Goal: Task Accomplishment & Management: Use online tool/utility

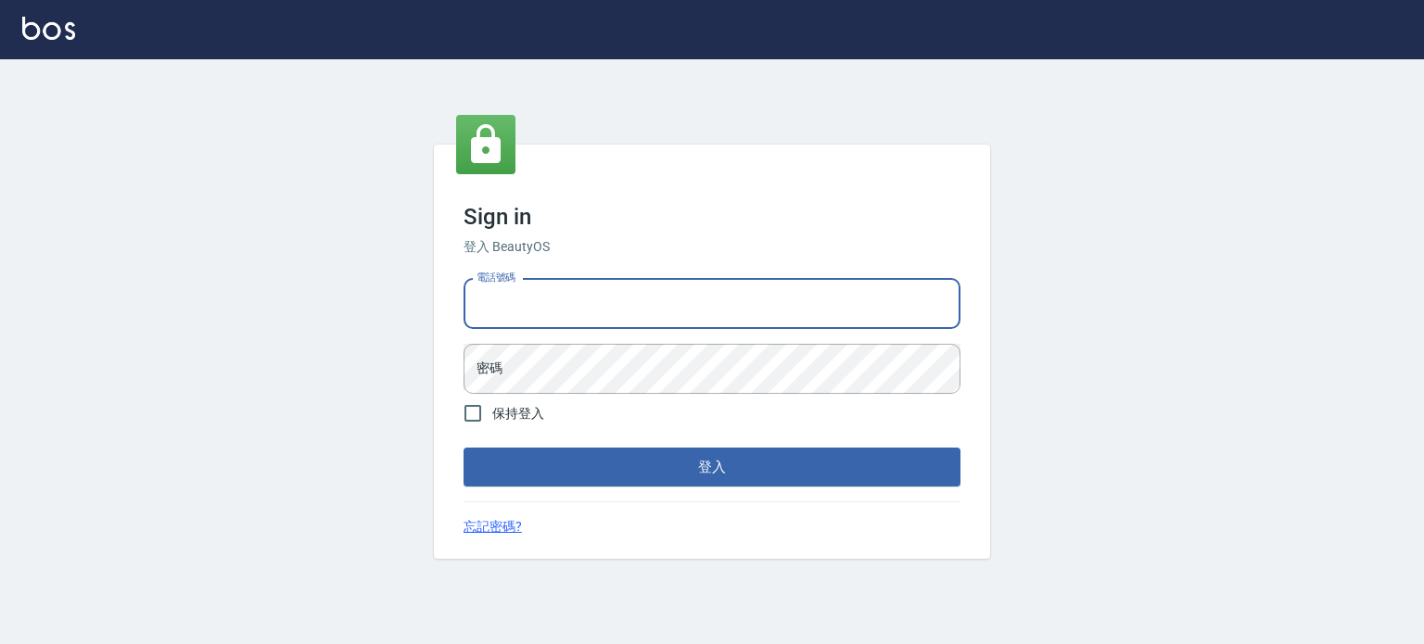
type input "0977239969"
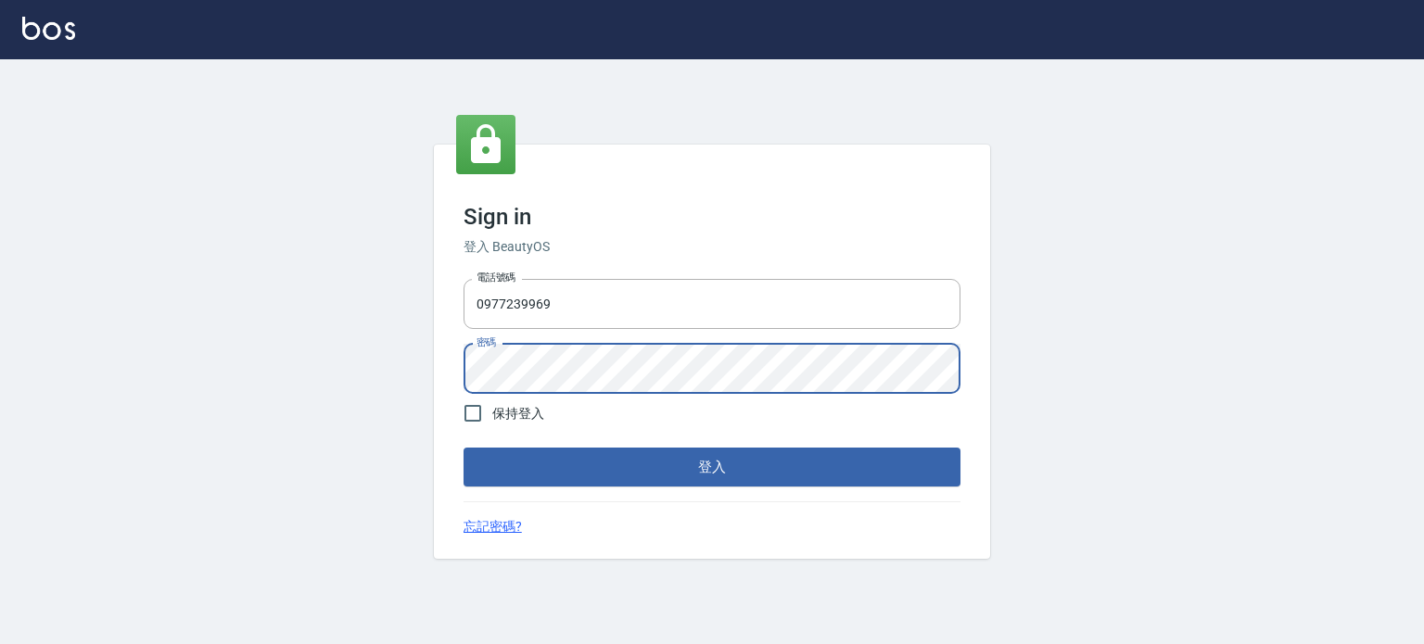
click at [464, 448] on button "登入" at bounding box center [712, 467] width 497 height 39
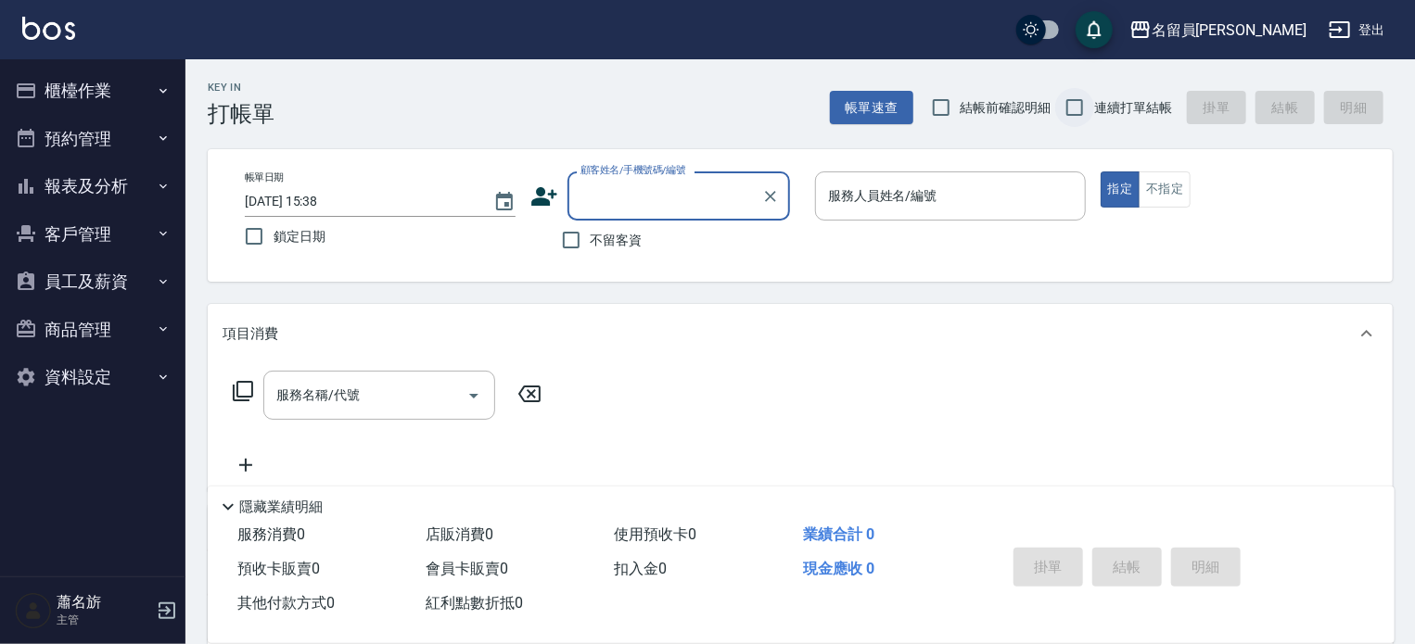
click at [1086, 108] on input "連續打單結帳" at bounding box center [1074, 107] width 39 height 39
checkbox input "true"
click at [639, 254] on label "不留客資" at bounding box center [597, 240] width 91 height 39
click at [591, 254] on input "不留客資" at bounding box center [571, 240] width 39 height 39
checkbox input "true"
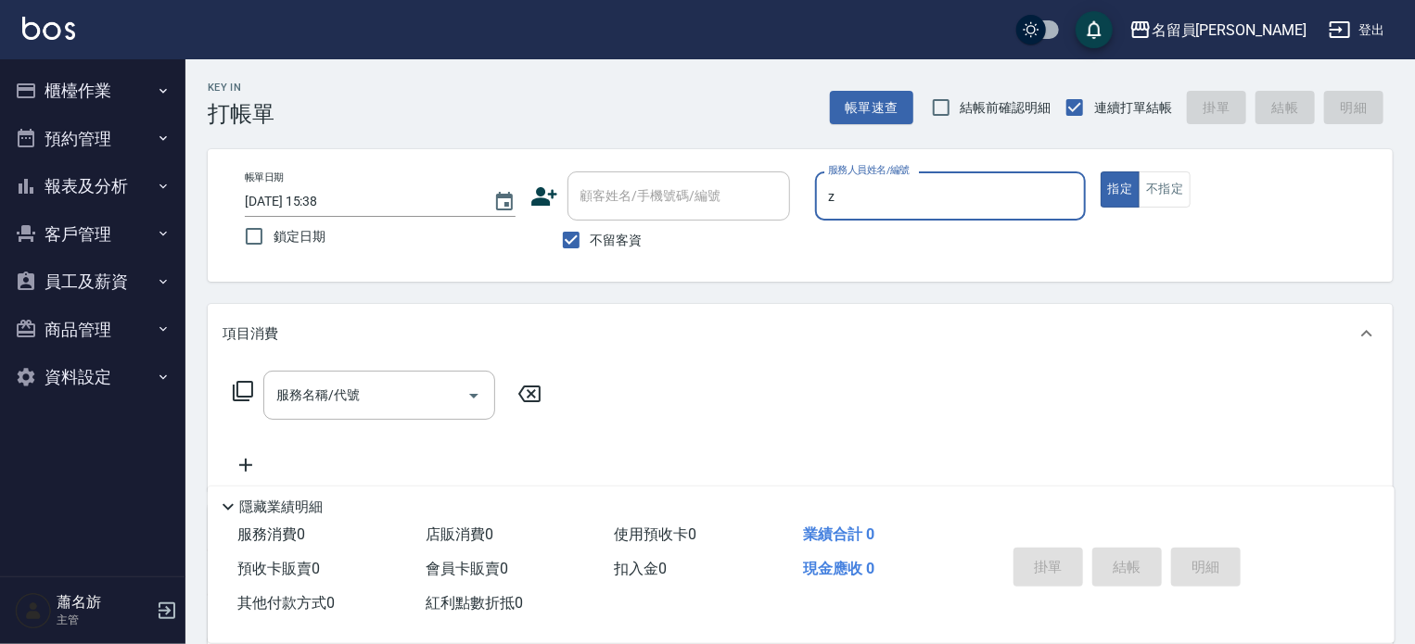
type input "維尼-Z"
type button "true"
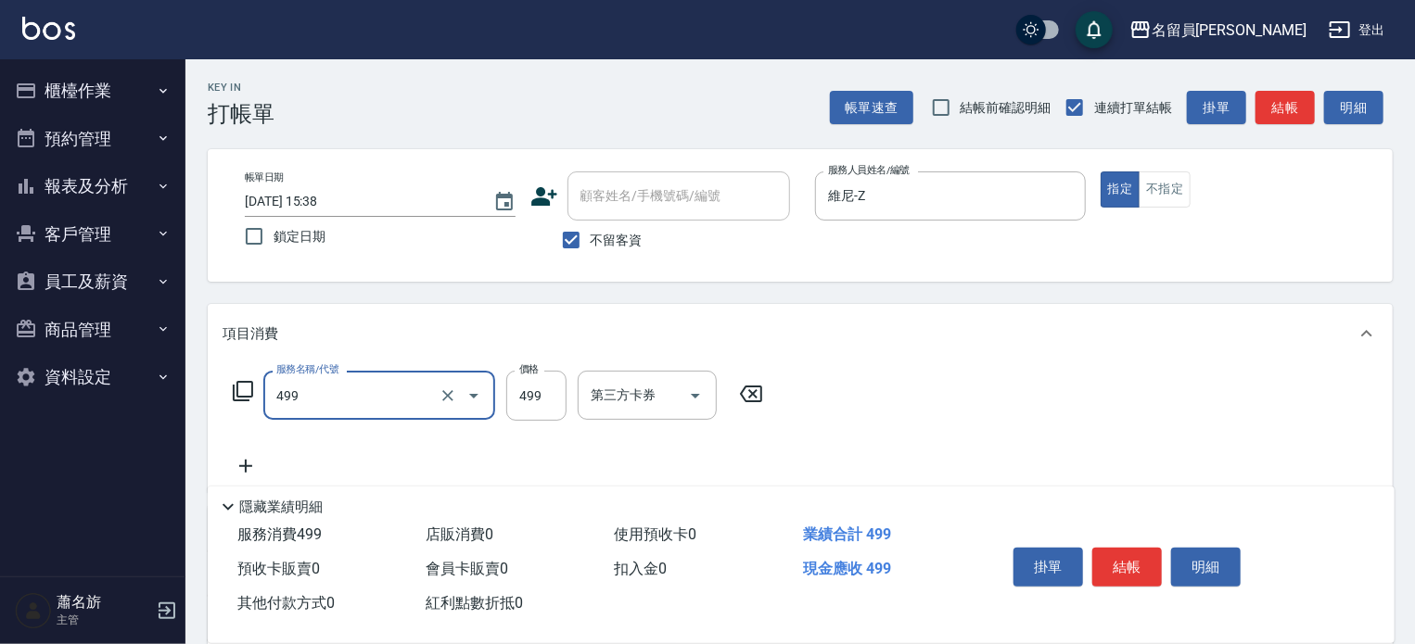
type input "去角質洗髮(499)"
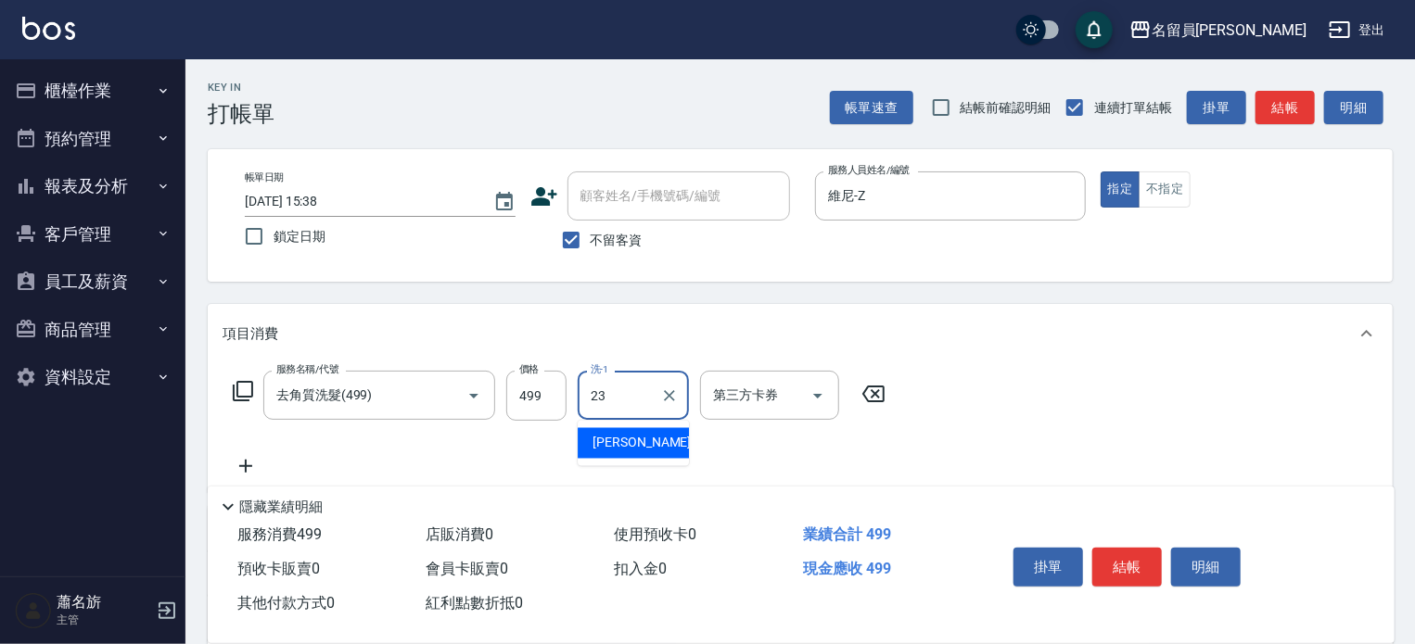
type input "[PERSON_NAME]-23"
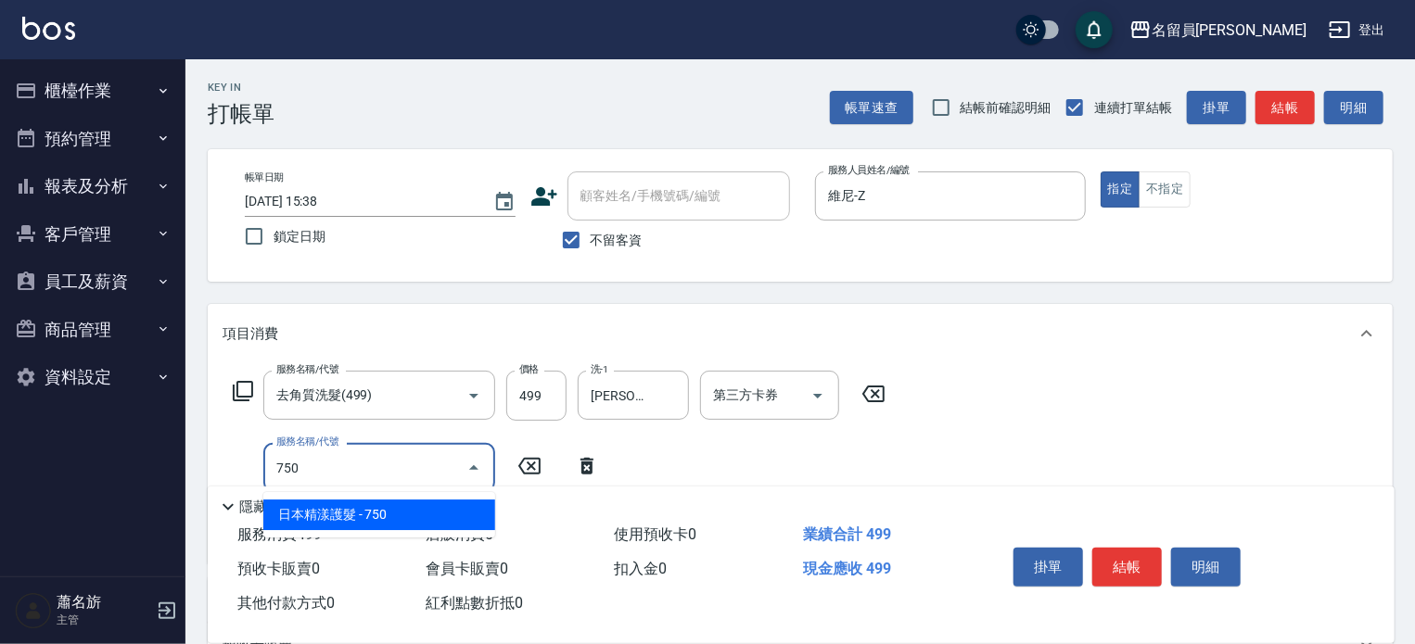
type input "日本精漾護髮(750)"
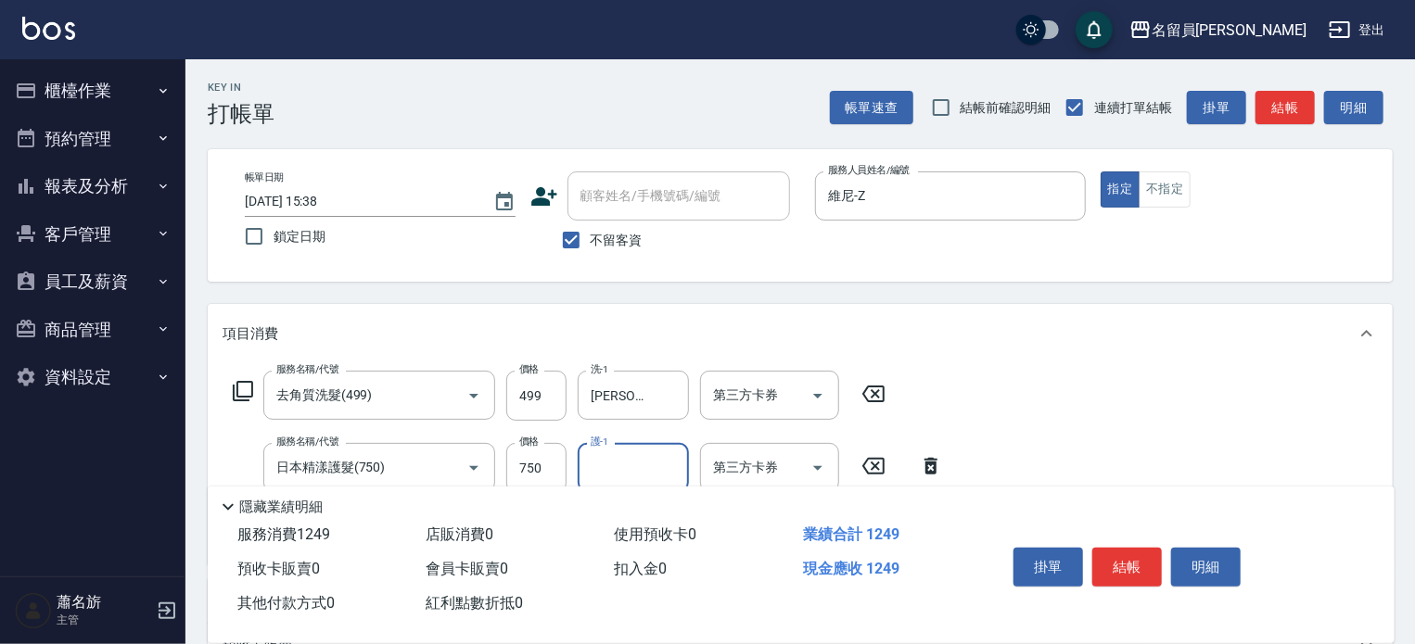
type input "4"
type input "[PERSON_NAME]-23"
click at [1116, 549] on button "結帳" at bounding box center [1127, 567] width 70 height 39
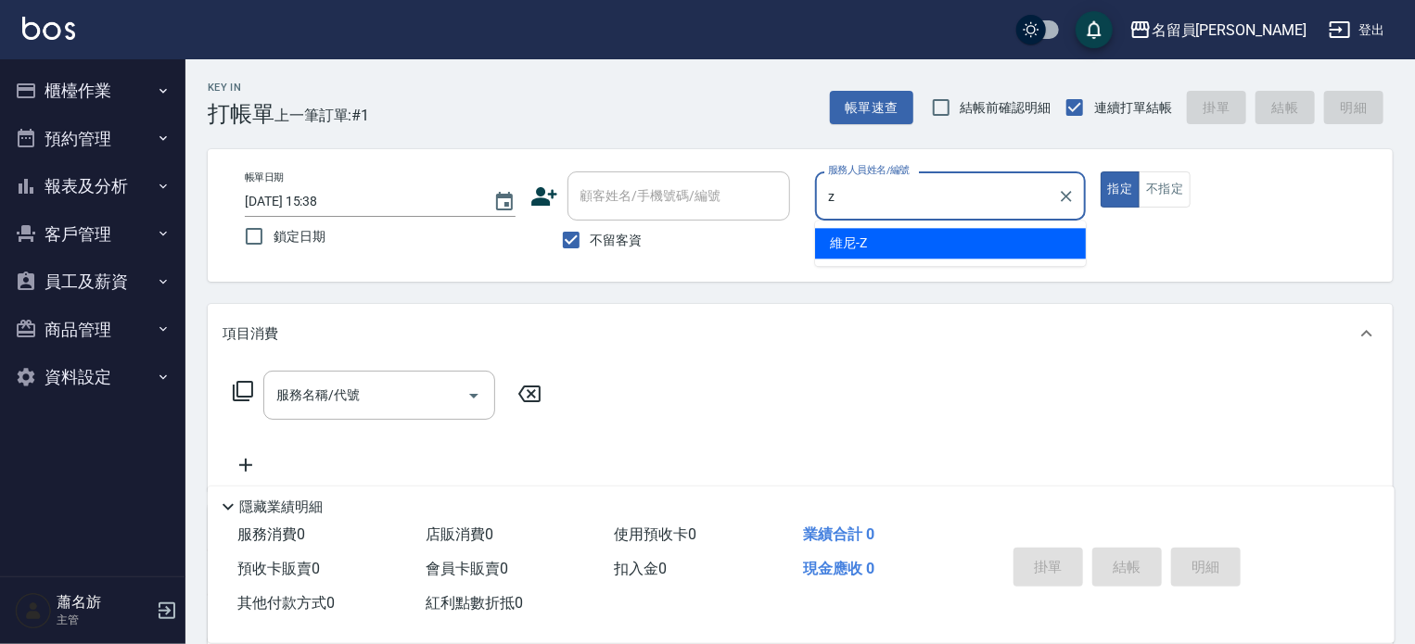
type input "維尼-Z"
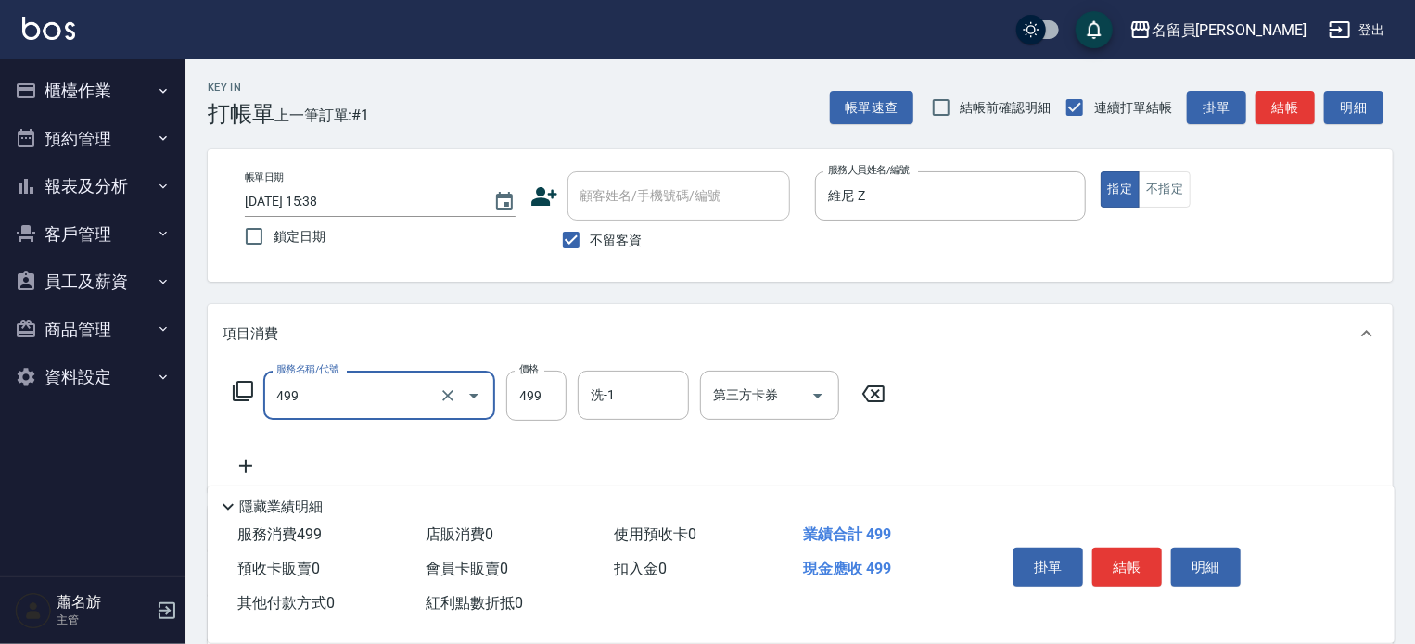
type input "去角質洗髮(499)"
type input "700"
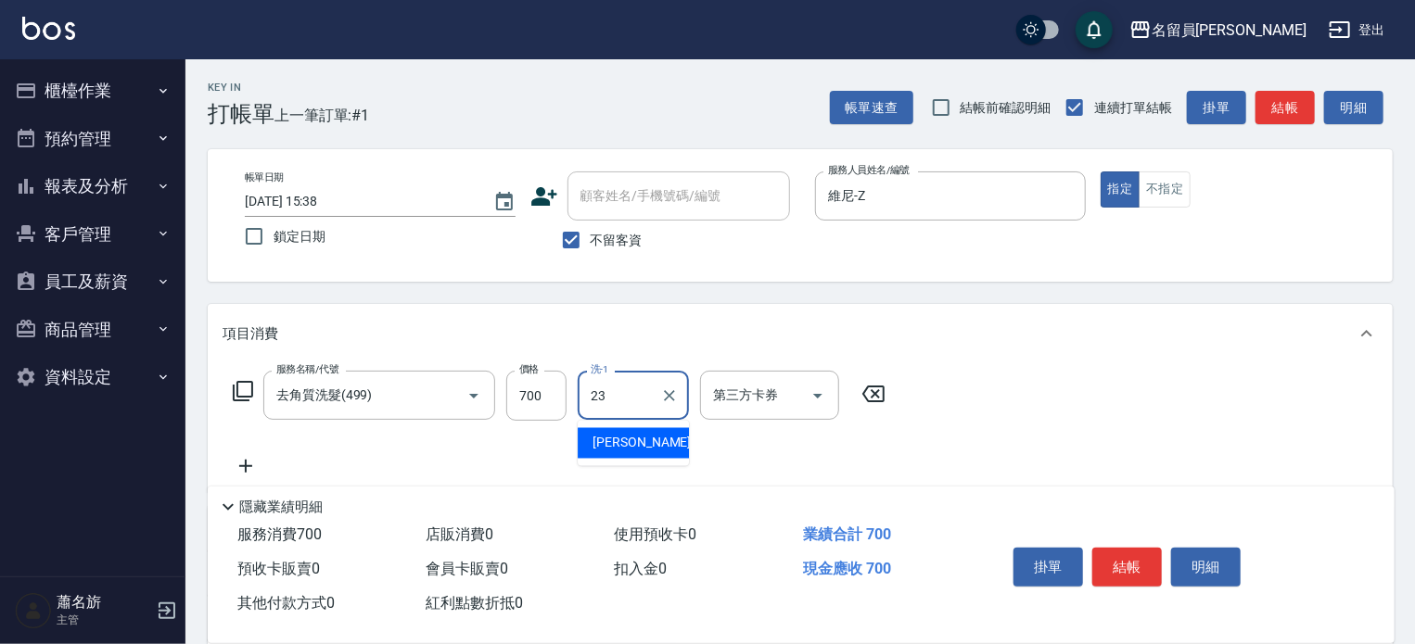
type input "[PERSON_NAME]-23"
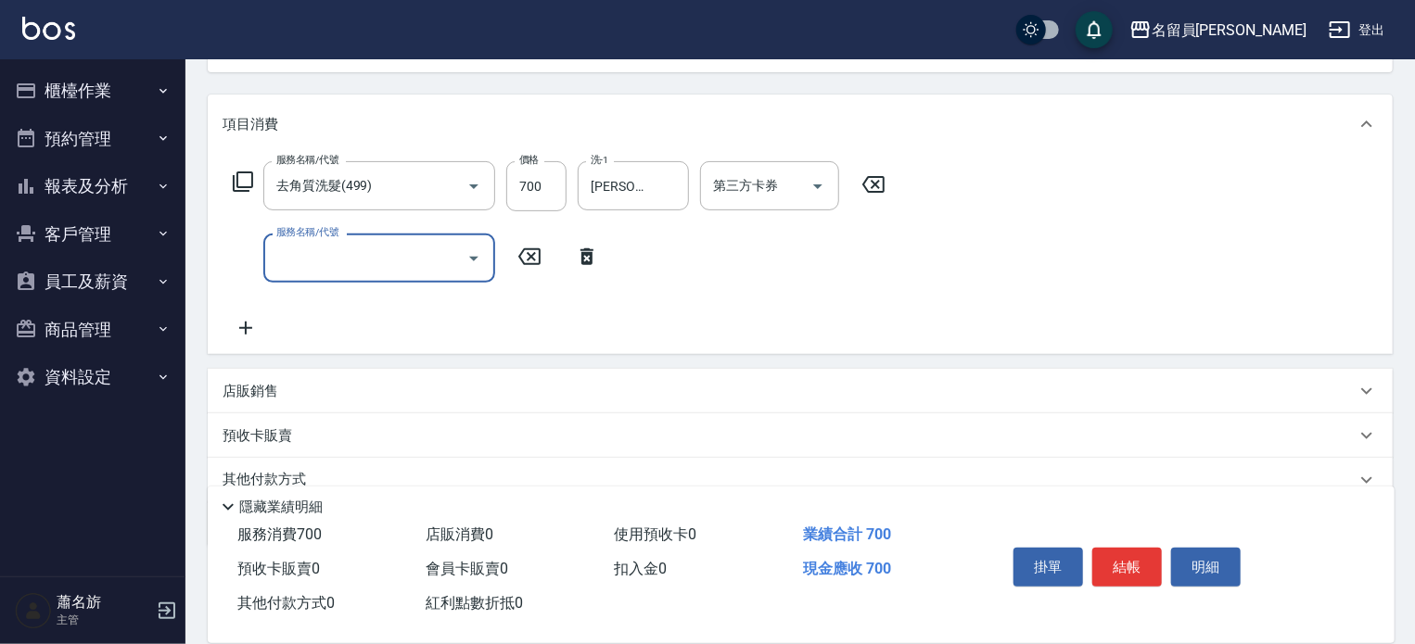
scroll to position [288, 0]
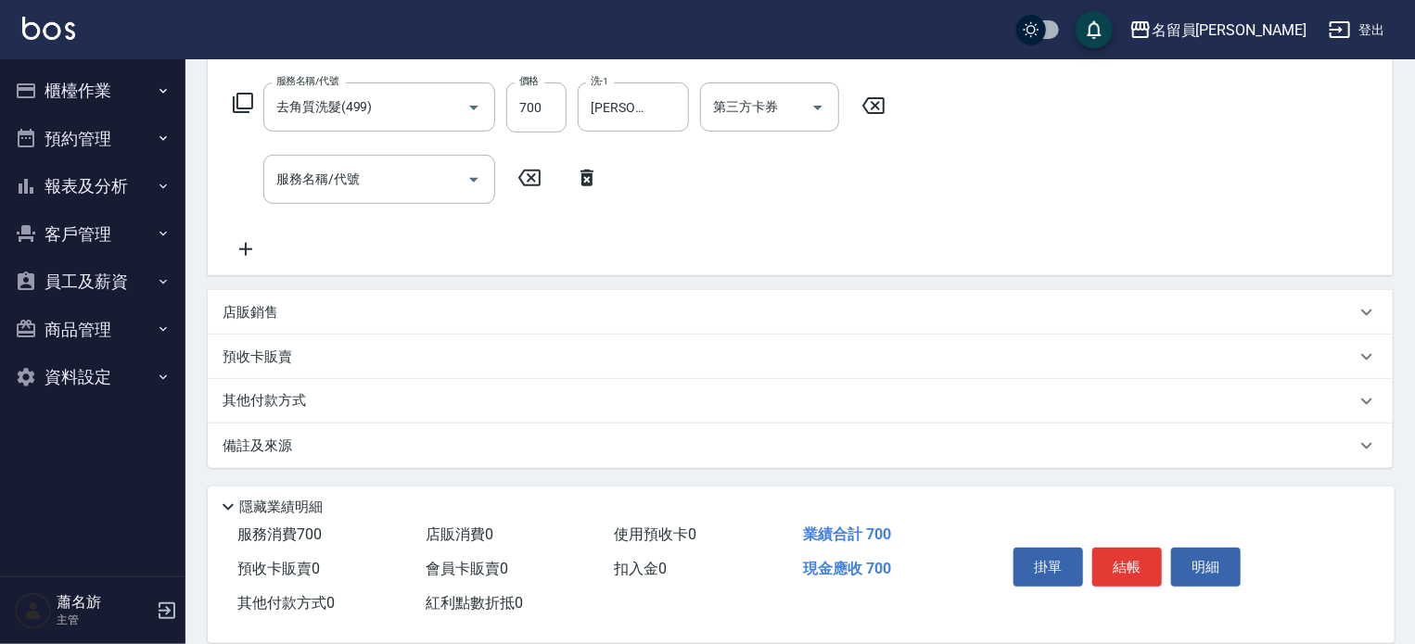
click at [553, 325] on div "店販銷售" at bounding box center [800, 312] width 1185 height 45
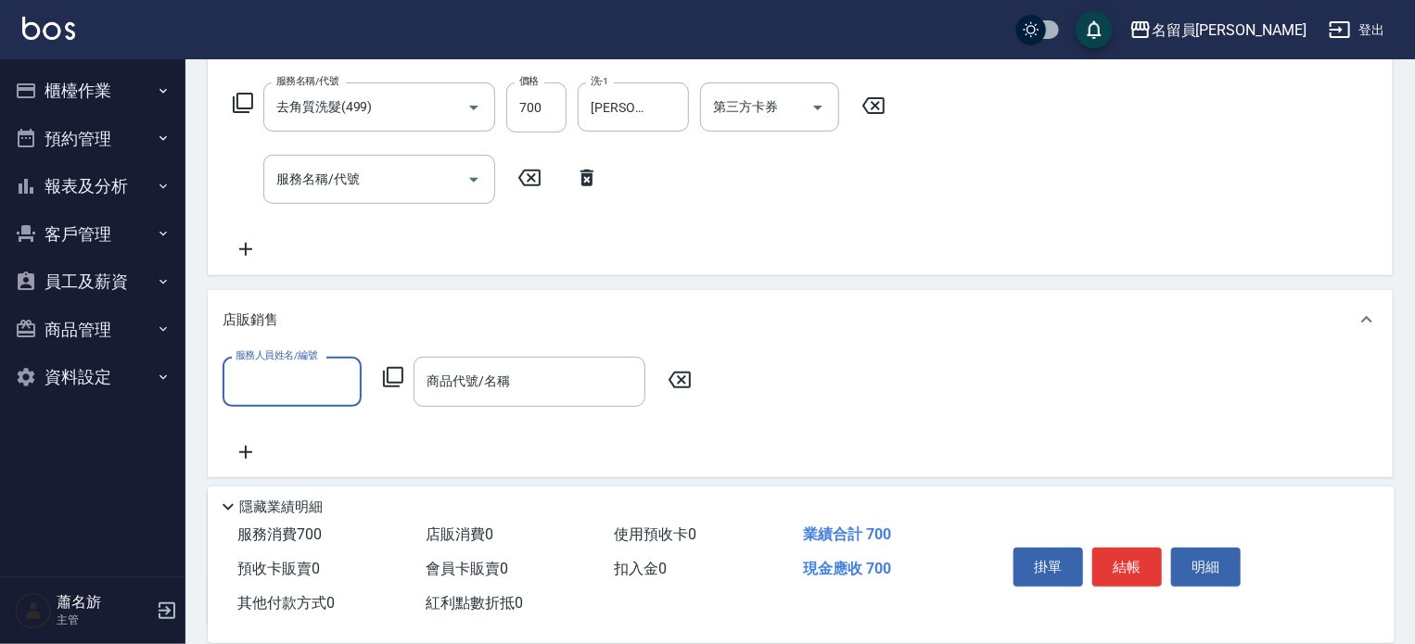
scroll to position [0, 0]
type input "維尼-Z"
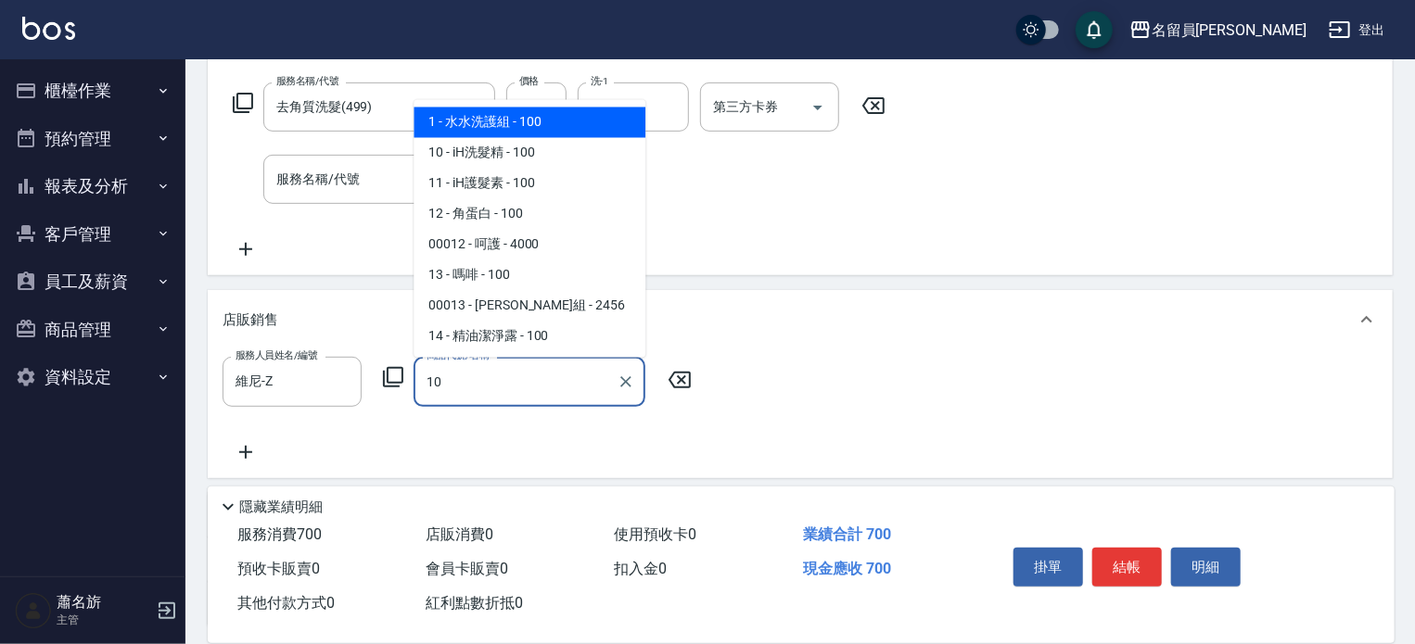
type input "iH洗髮精"
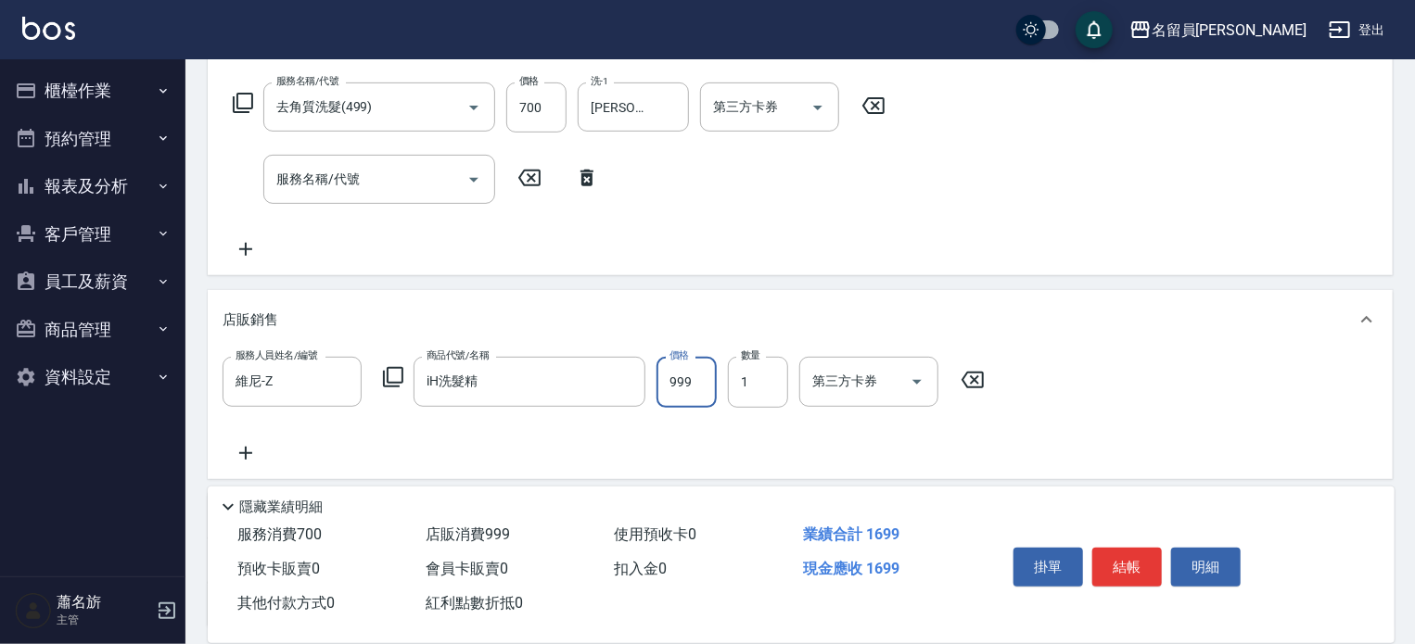
type input "999"
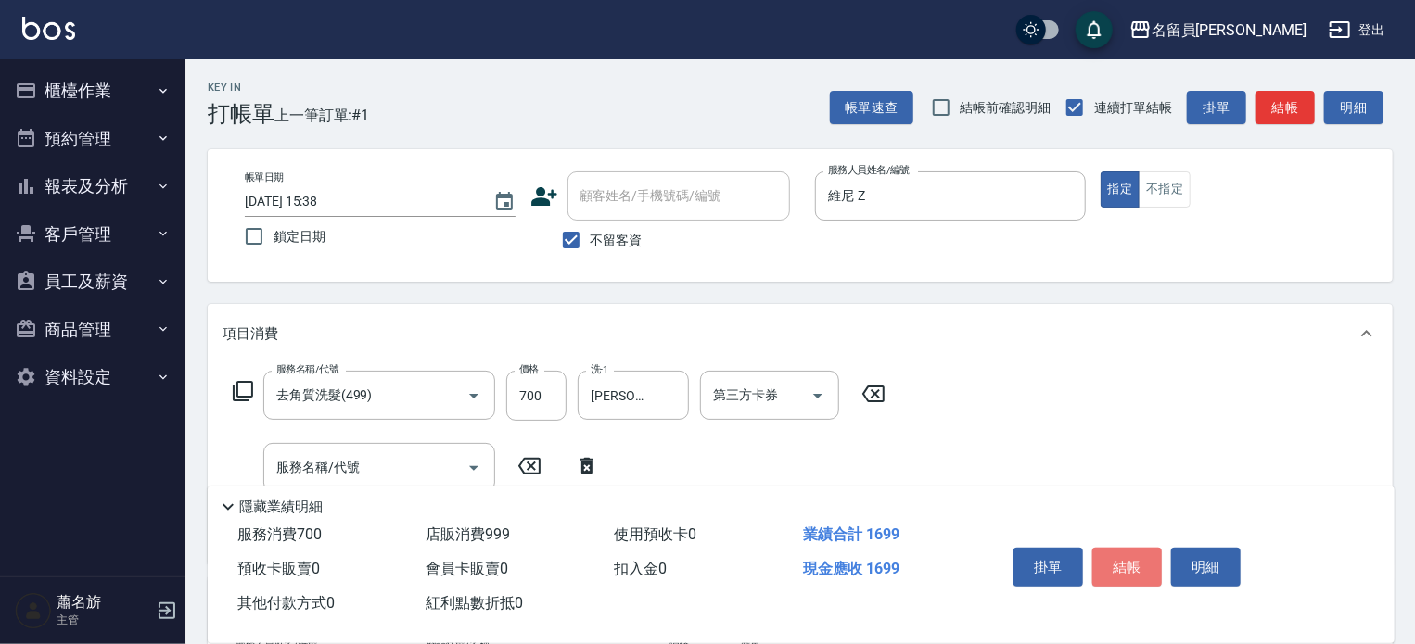
click at [1129, 567] on button "結帳" at bounding box center [1127, 567] width 70 height 39
click at [1128, 567] on div "掛單 結帳 明細" at bounding box center [1127, 570] width 242 height 58
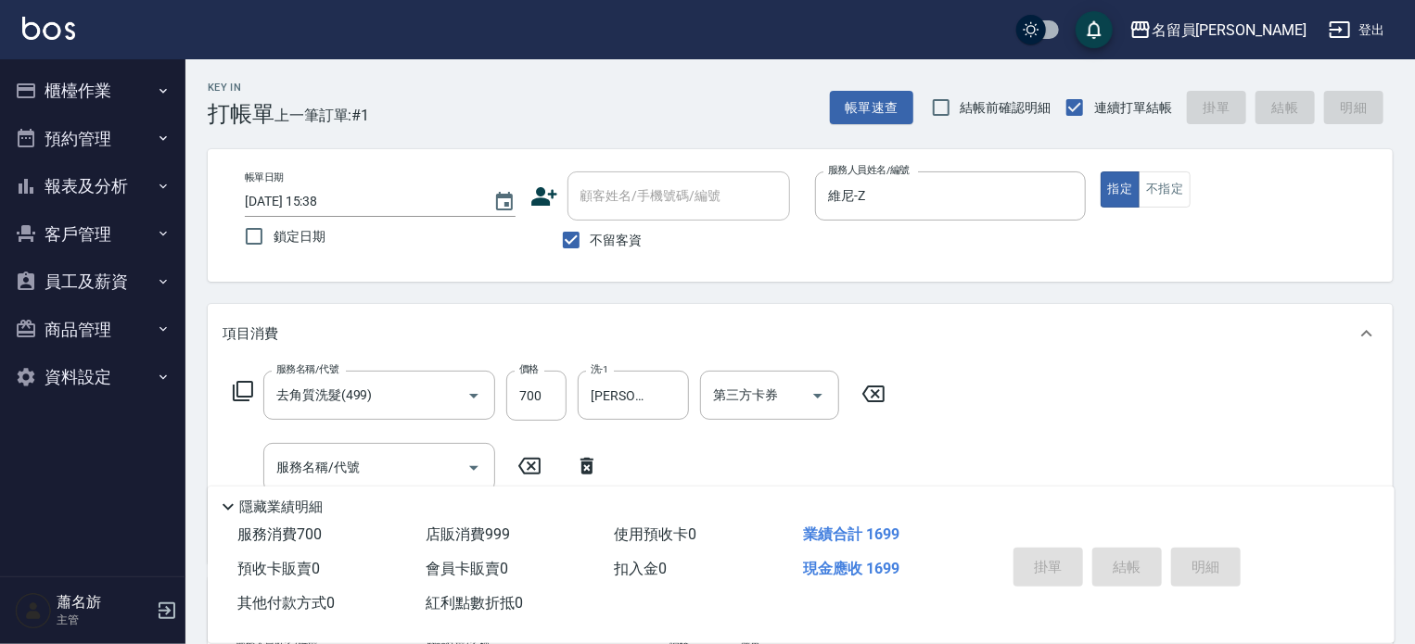
type input "[DATE] 15:39"
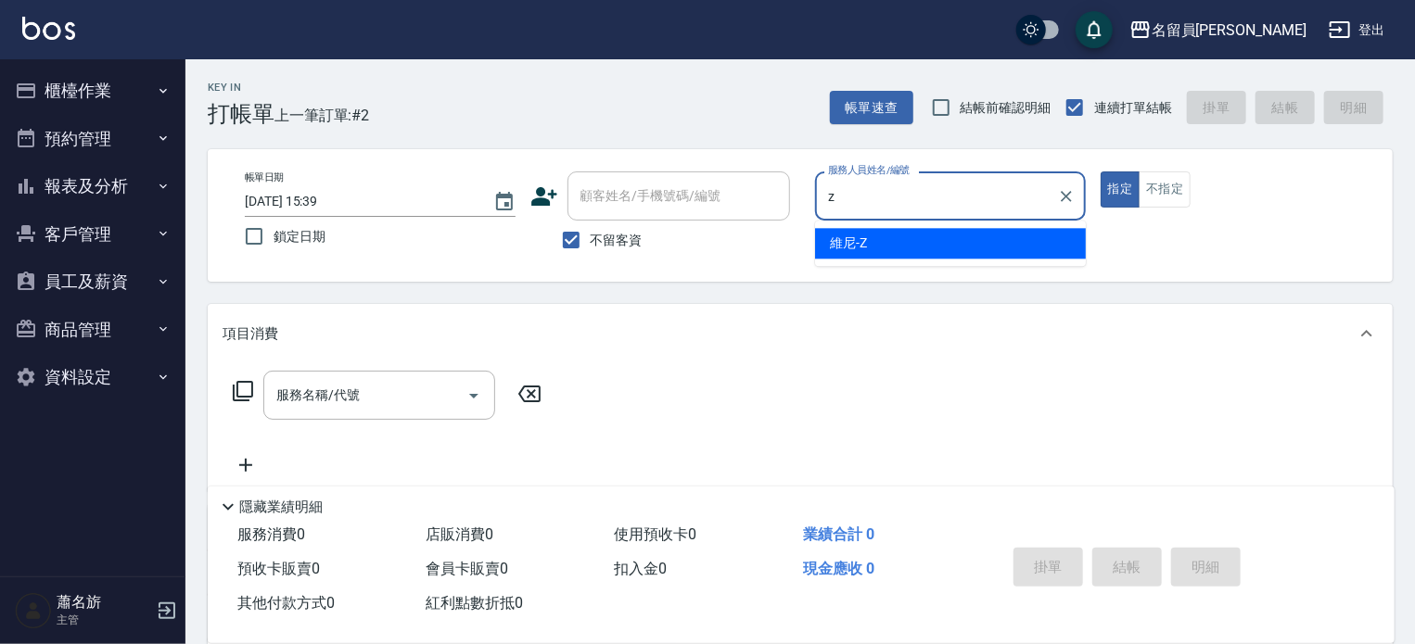
type input "維尼-Z"
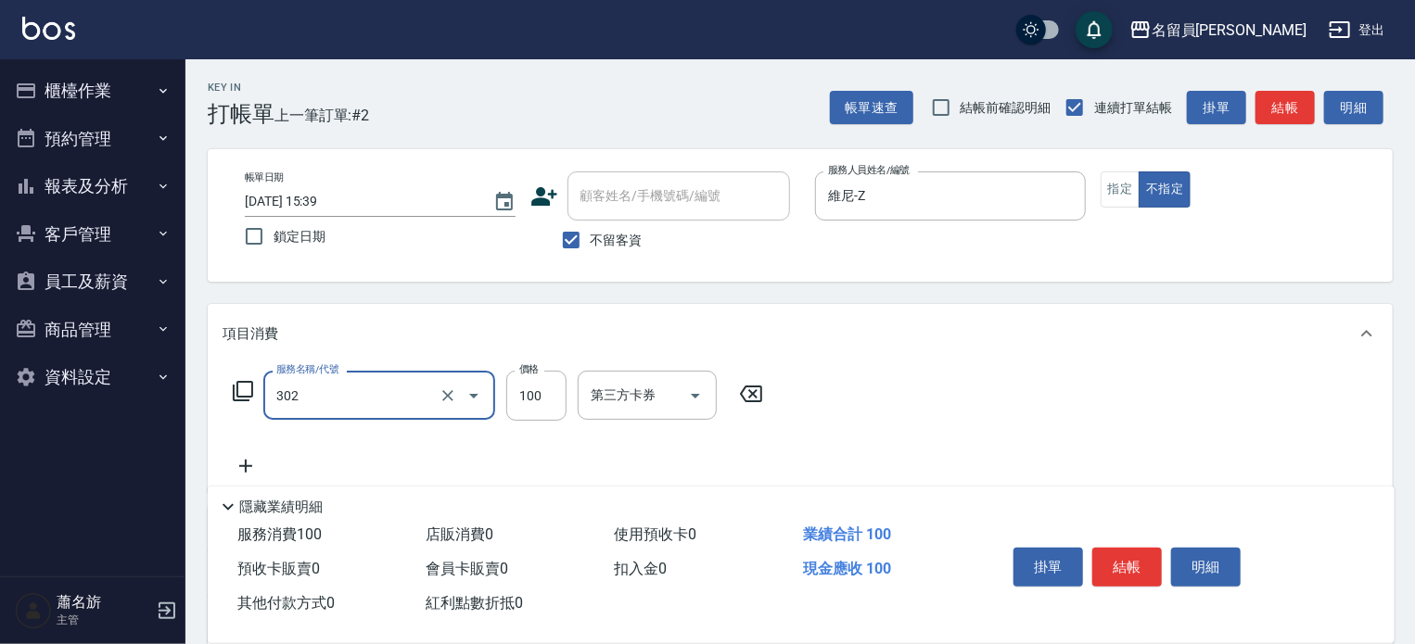
type input "剪髮(302)"
type input "230"
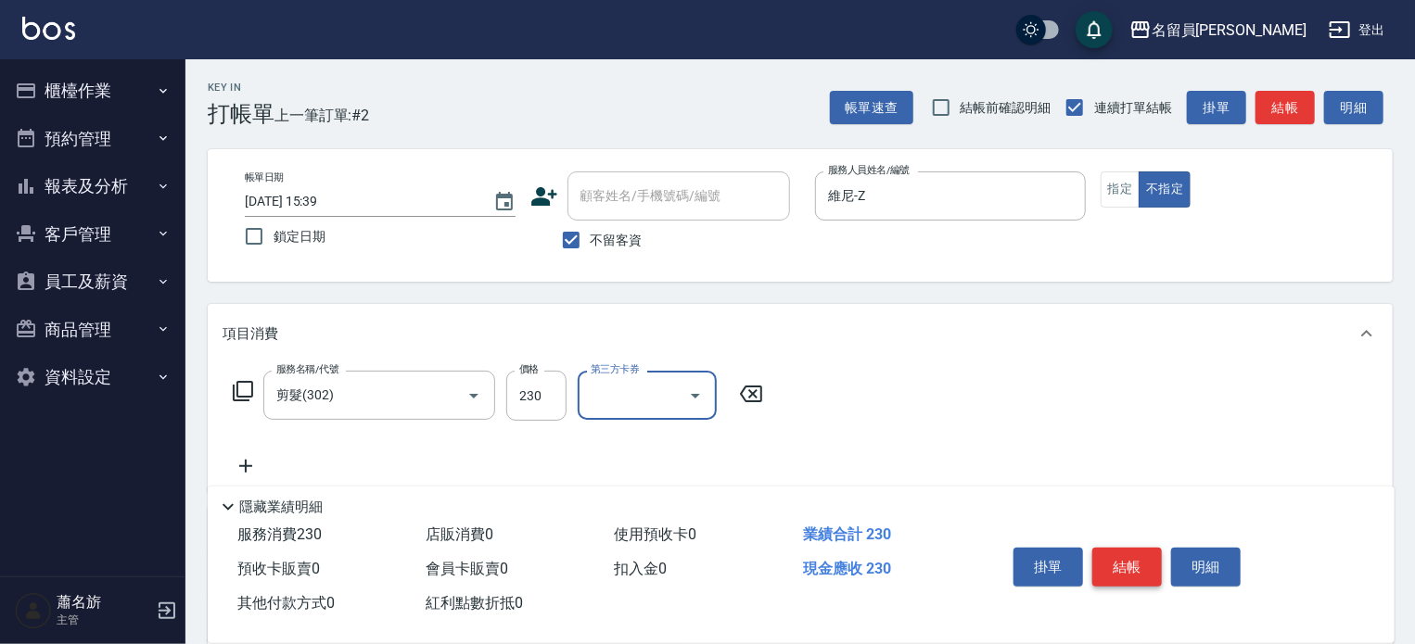
click at [1126, 575] on button "結帳" at bounding box center [1127, 567] width 70 height 39
click at [1126, 575] on div "掛單 結帳 明細" at bounding box center [1127, 570] width 242 height 58
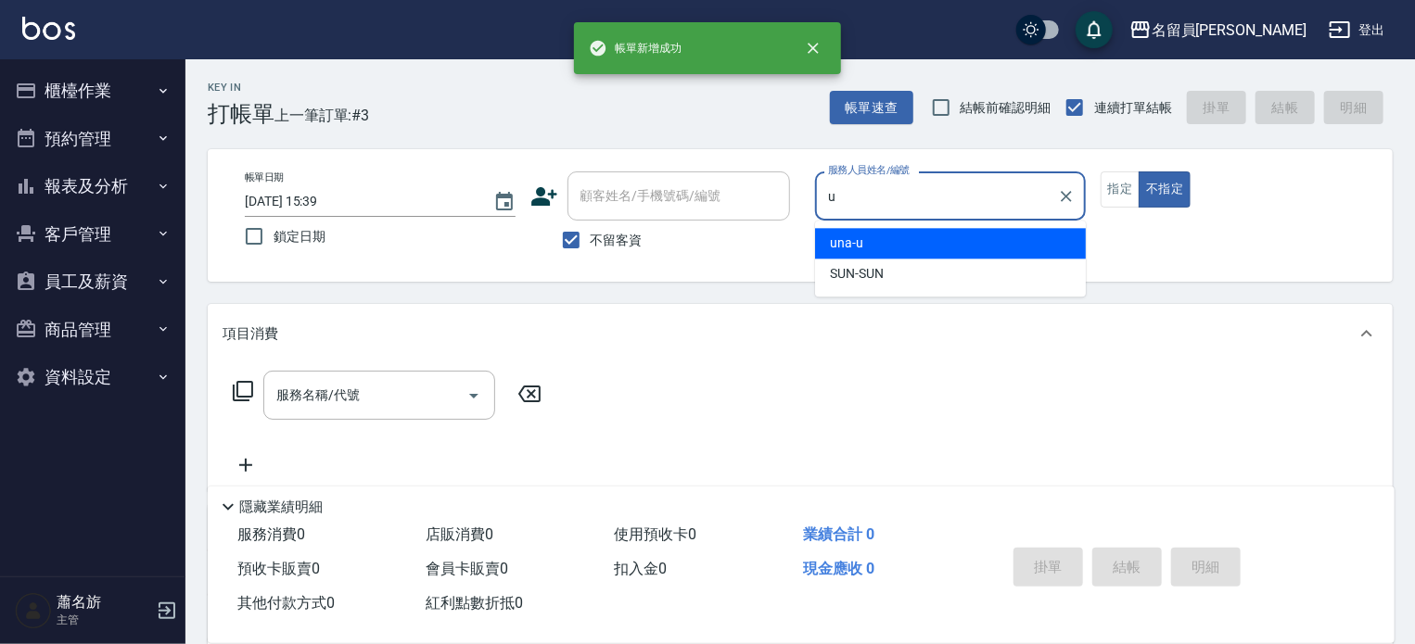
type input "una-u"
type button "false"
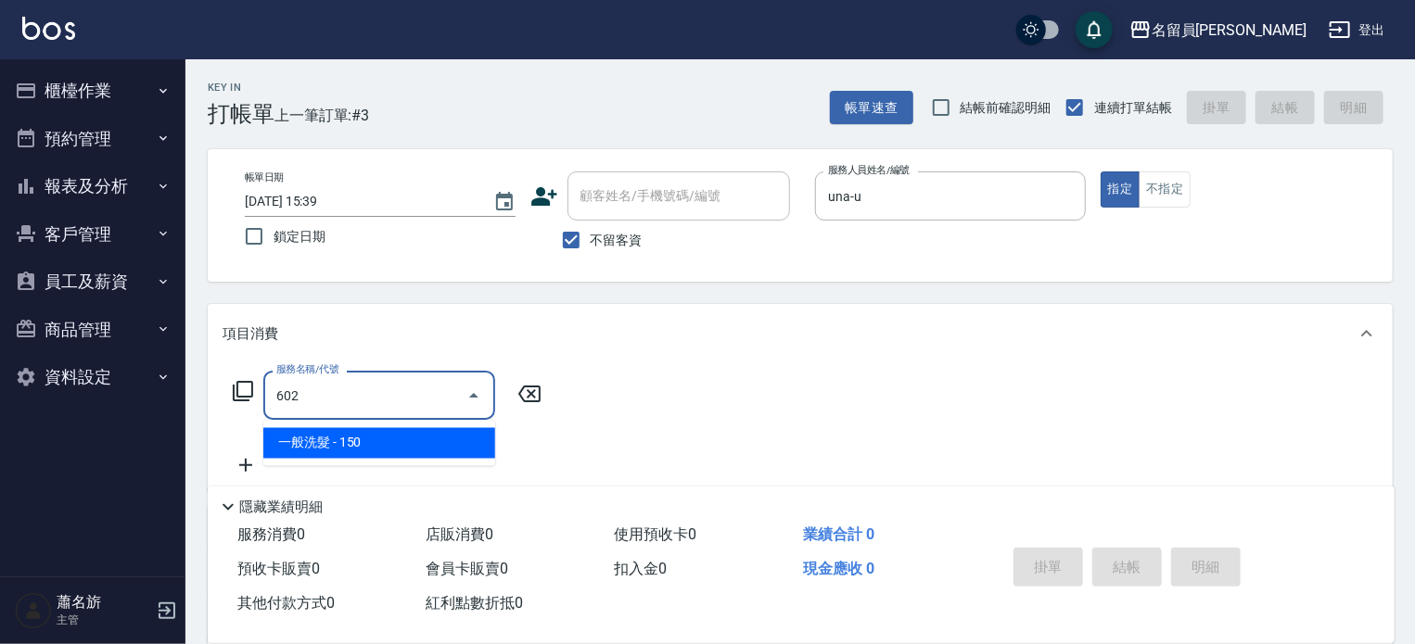
type input "一般洗髮(602)"
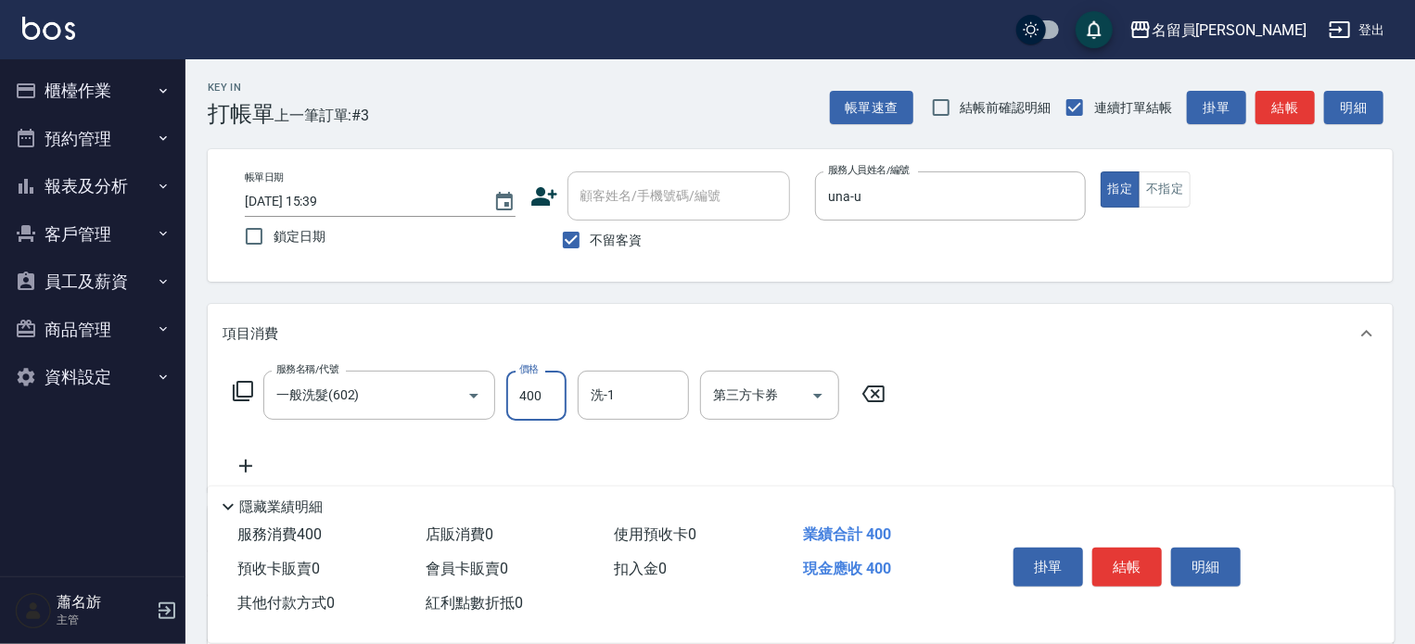
type input "400"
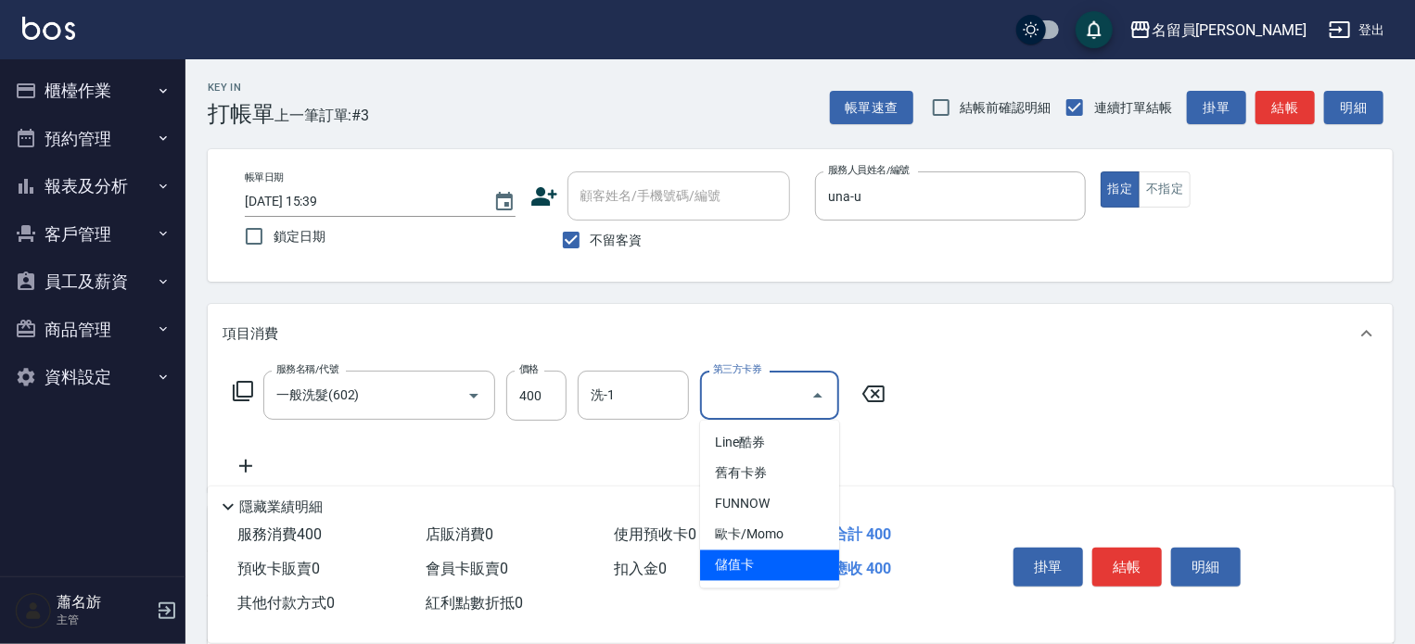
type input "儲值卡"
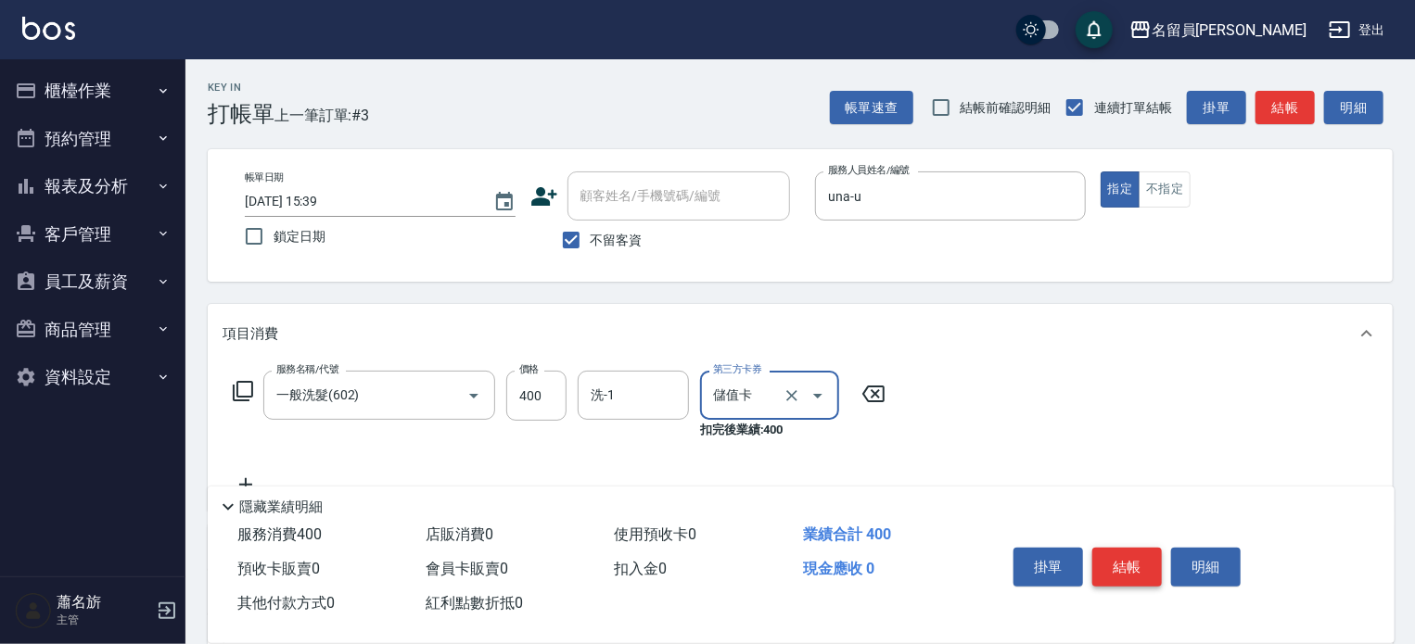
click at [1150, 555] on button "結帳" at bounding box center [1127, 567] width 70 height 39
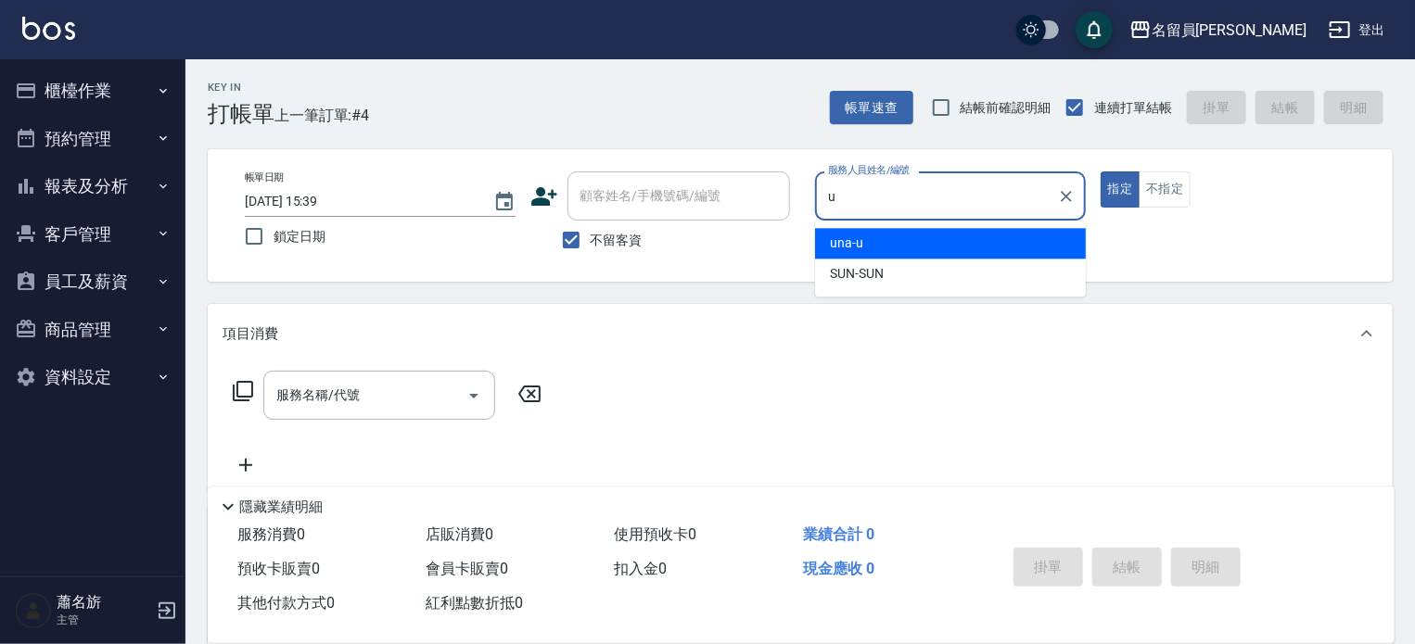
type input "una-u"
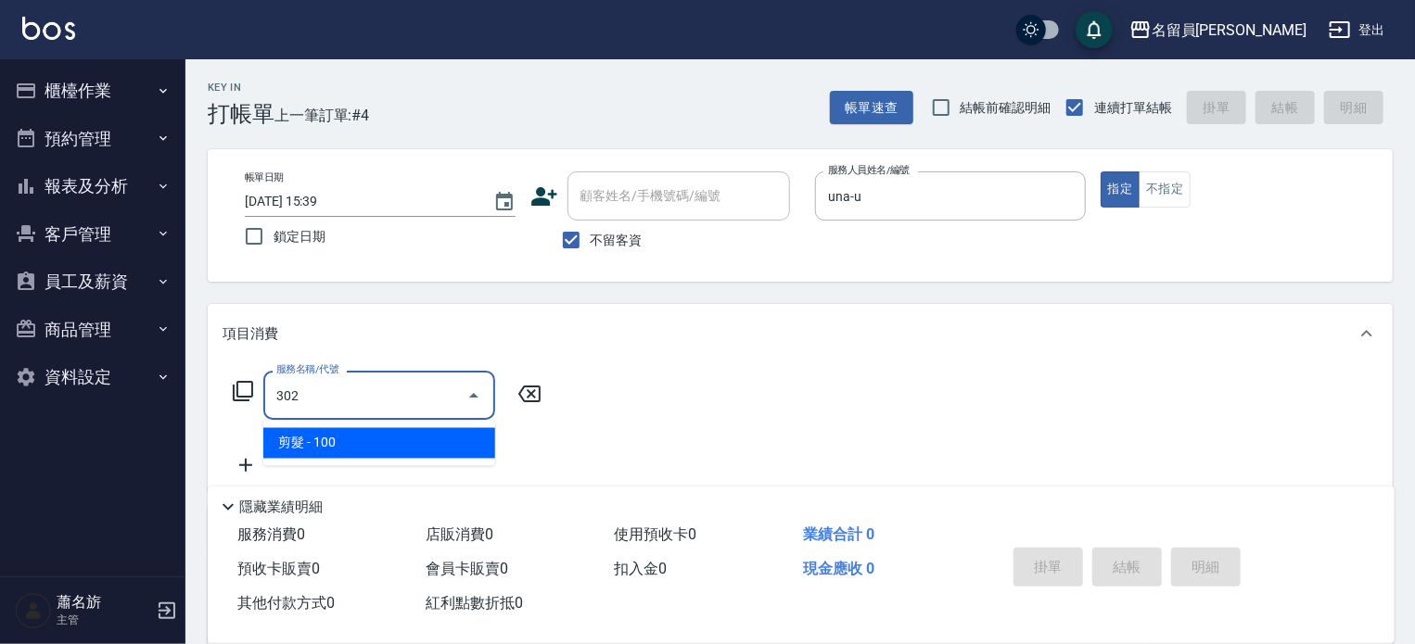
type input "剪髮(302)"
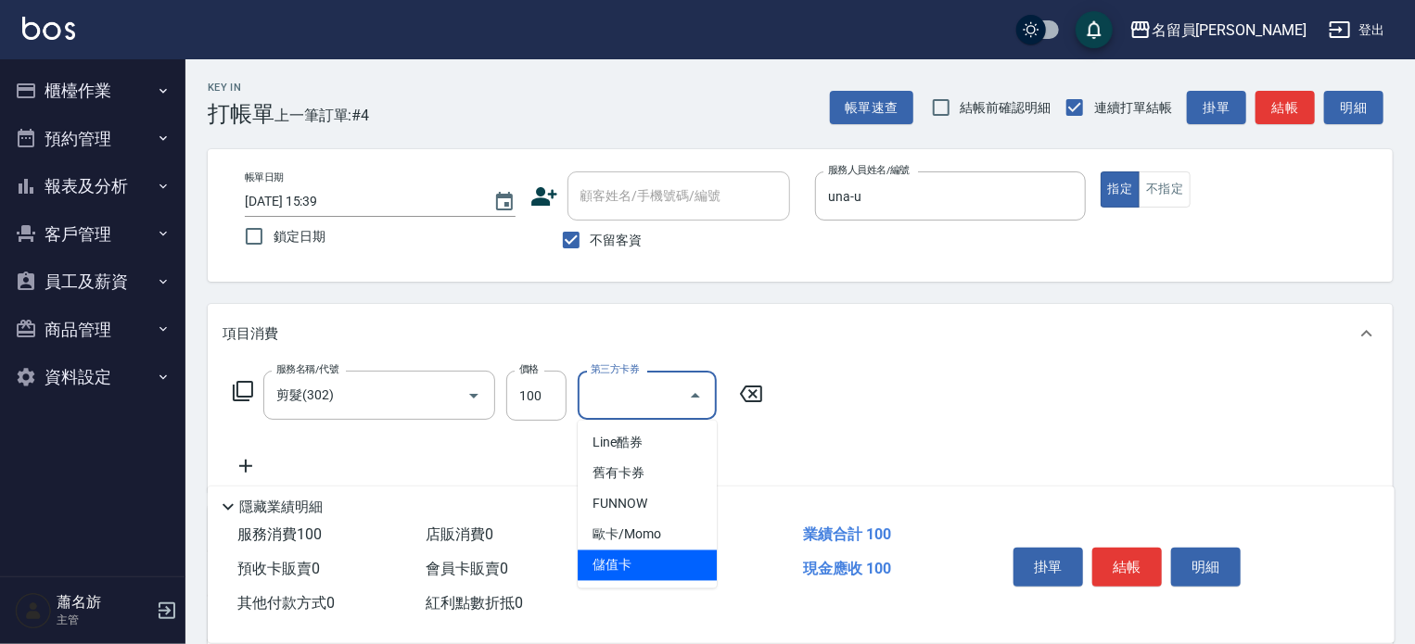
type input "儲值卡"
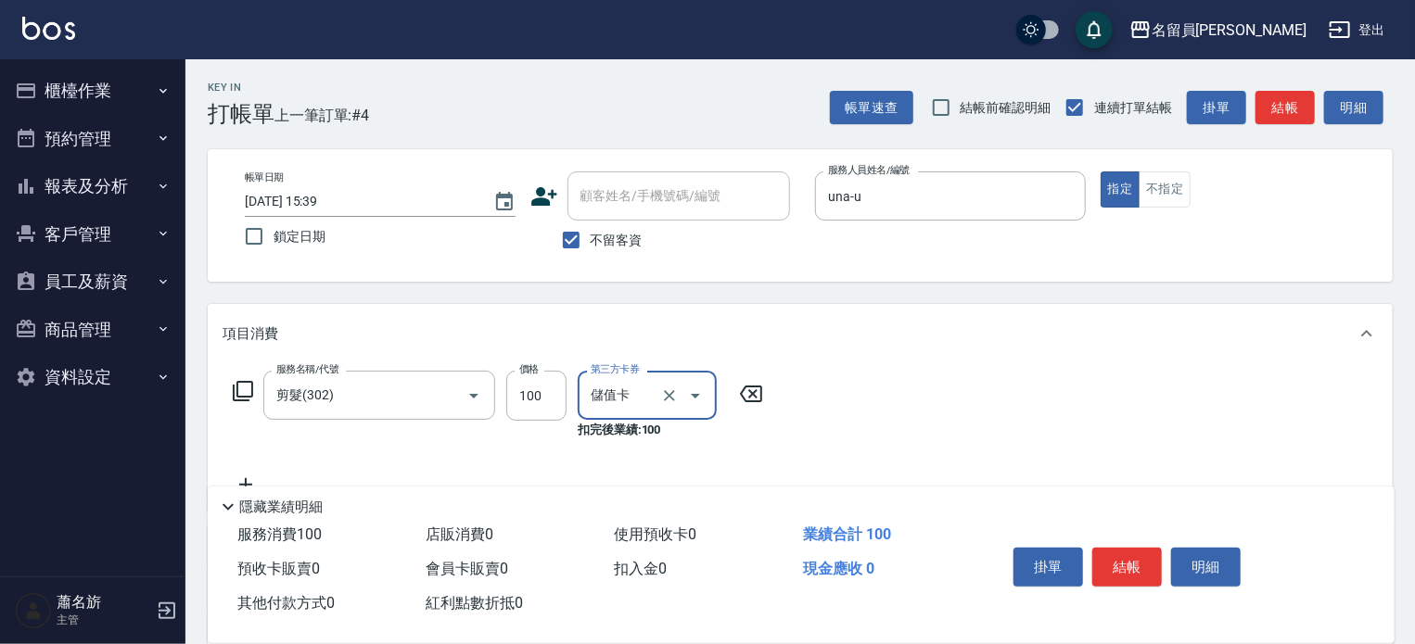
click at [1147, 576] on button "結帳" at bounding box center [1127, 567] width 70 height 39
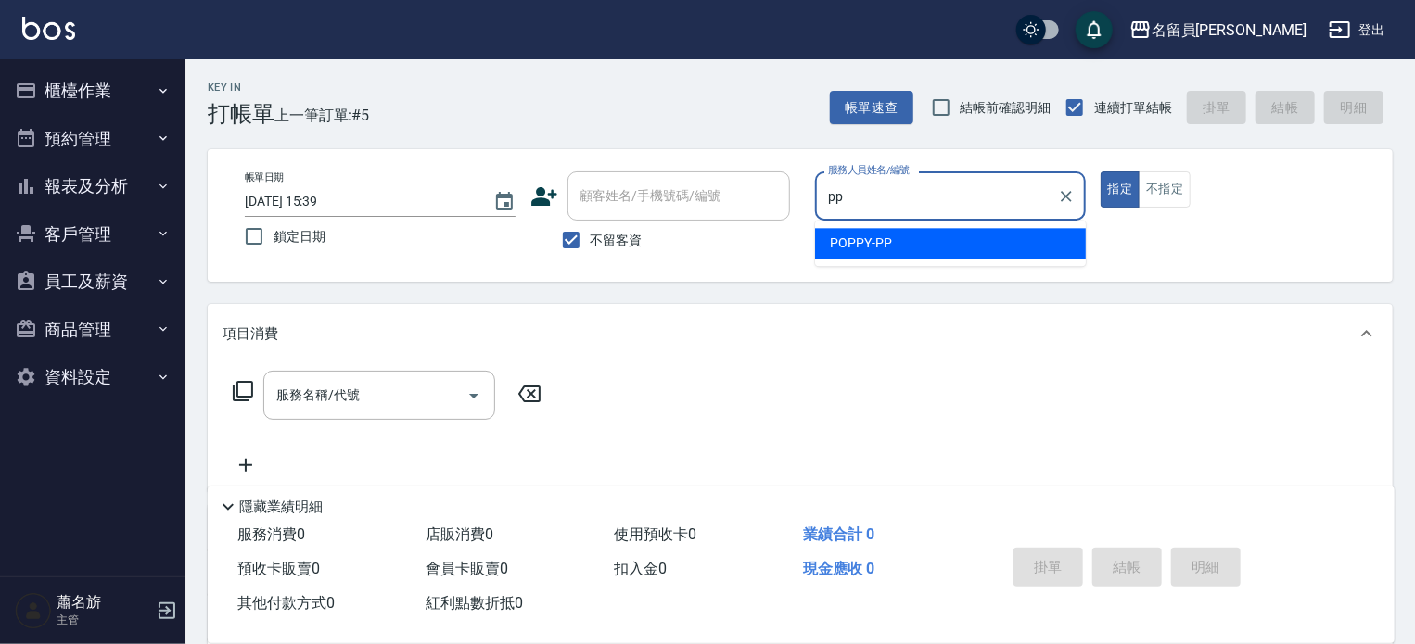
type input "POPPY-PP"
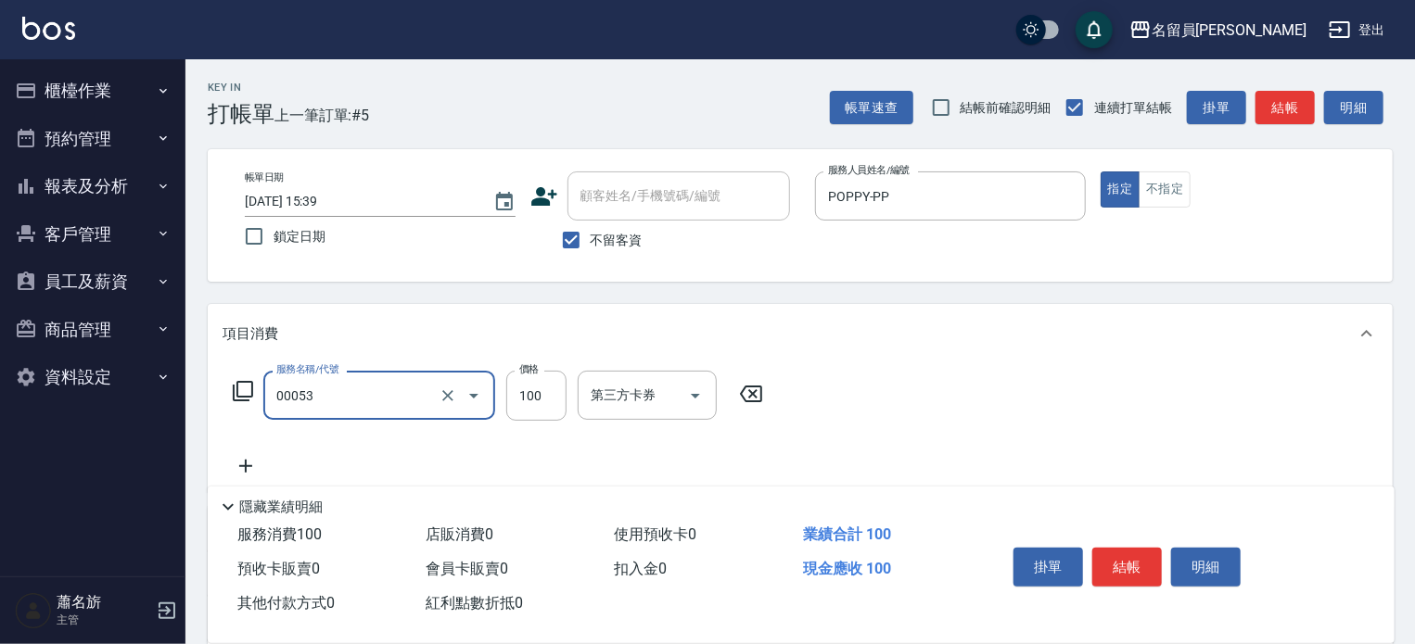
type input "儲值現金卷(00053)"
type input "500"
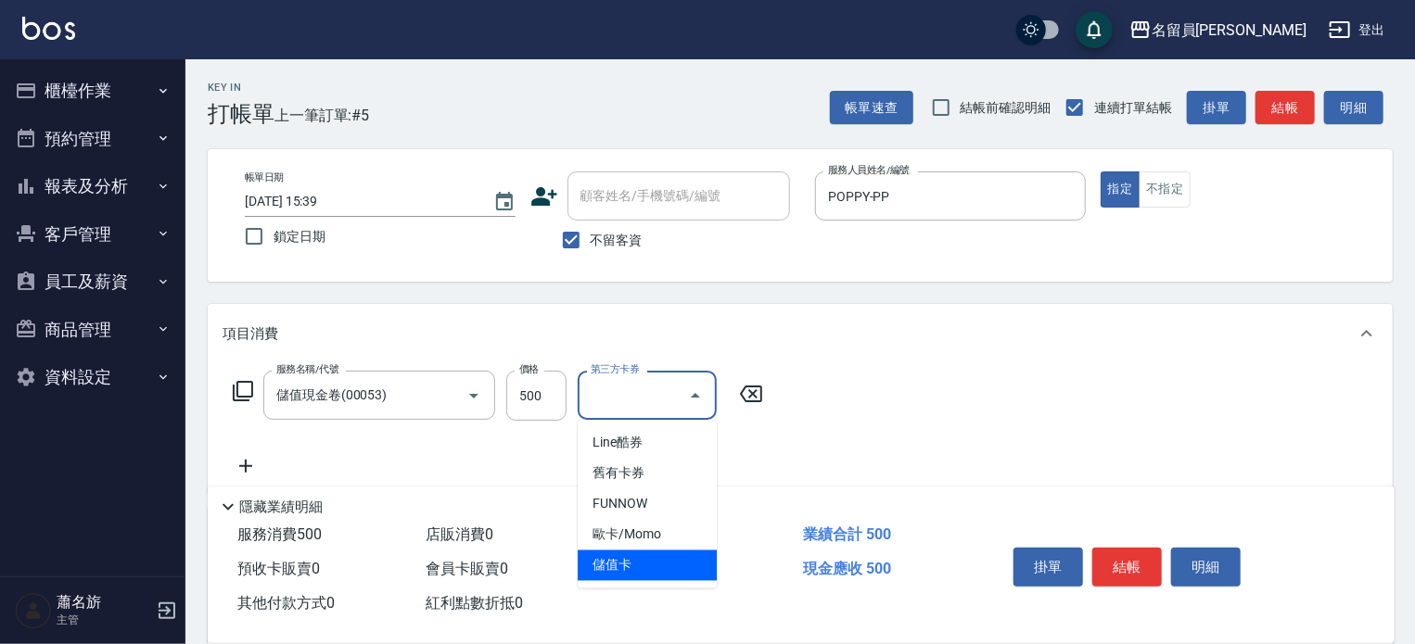
type input "儲值卡"
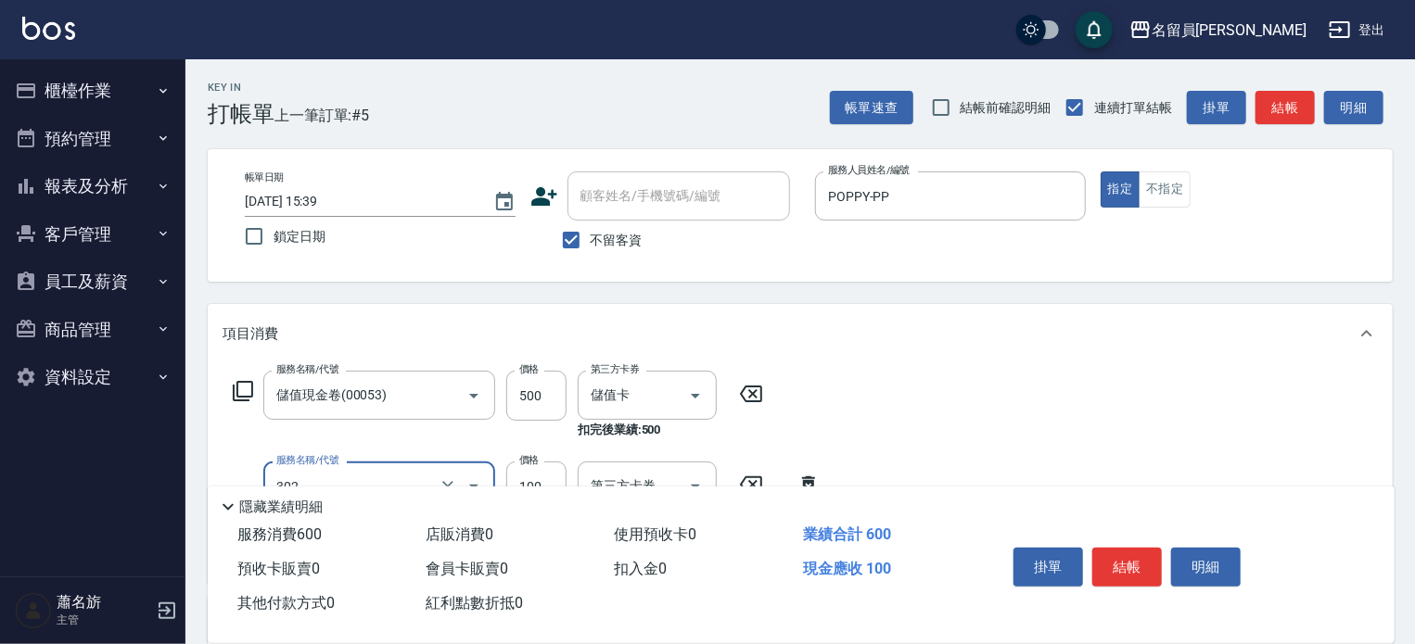
type input "剪髮(302)"
type input "399"
click at [1107, 555] on button "結帳" at bounding box center [1127, 567] width 70 height 39
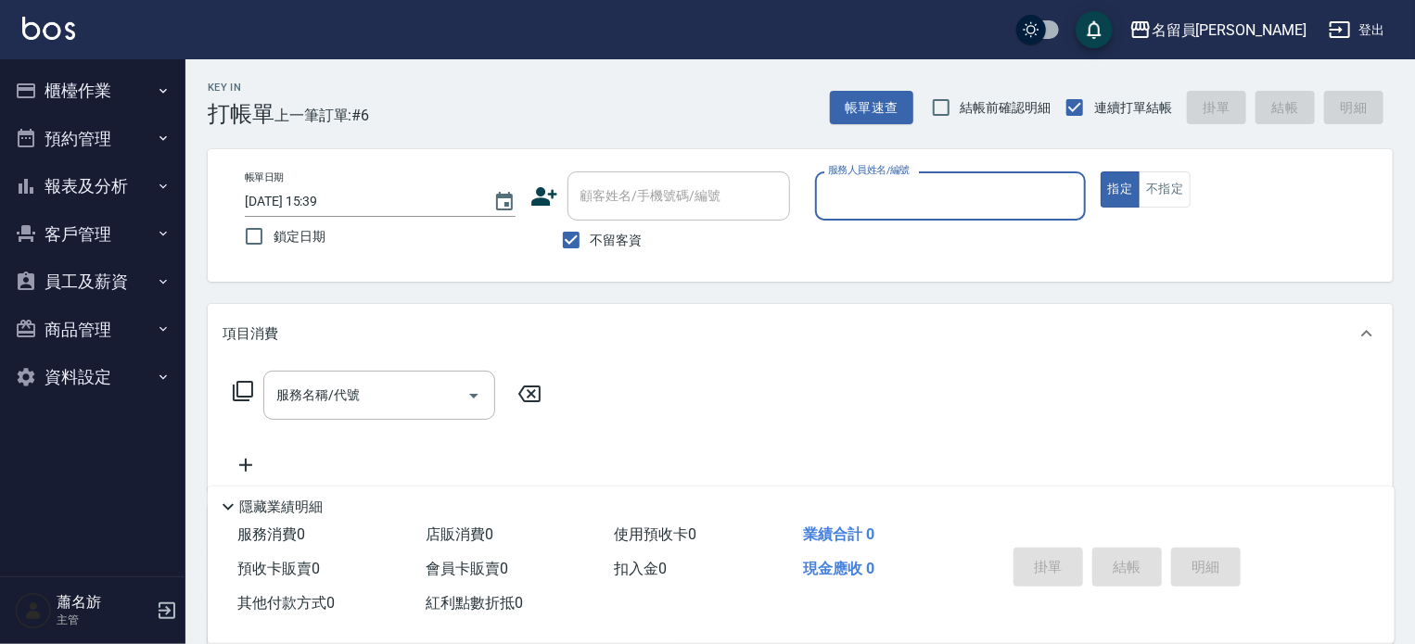
type input "ㄈ"
type input "維尼-Z"
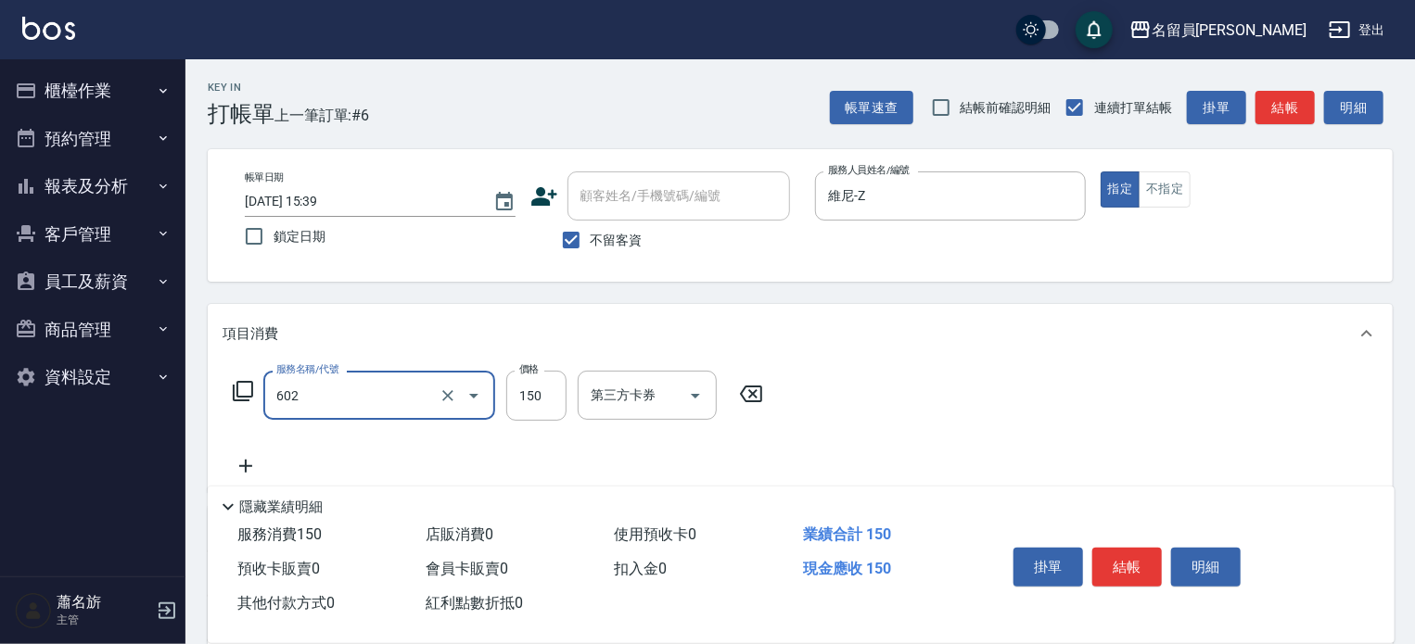
type input "一般洗髮(602)"
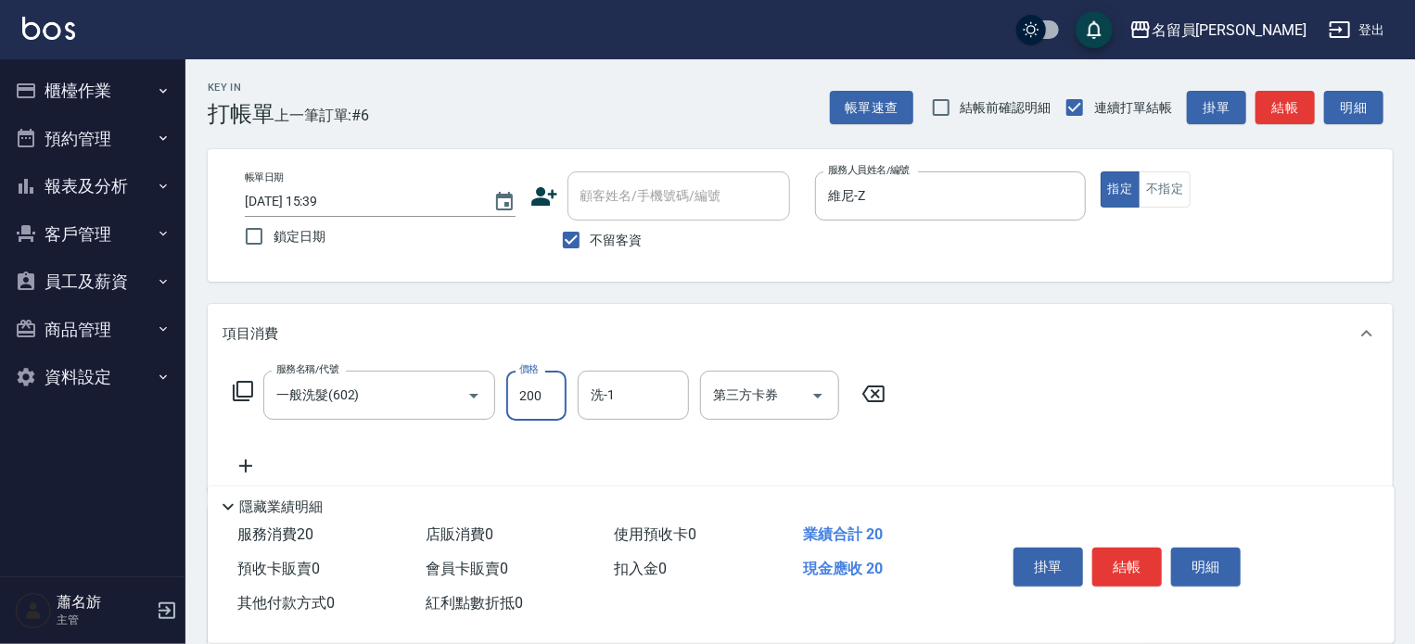
type input "200"
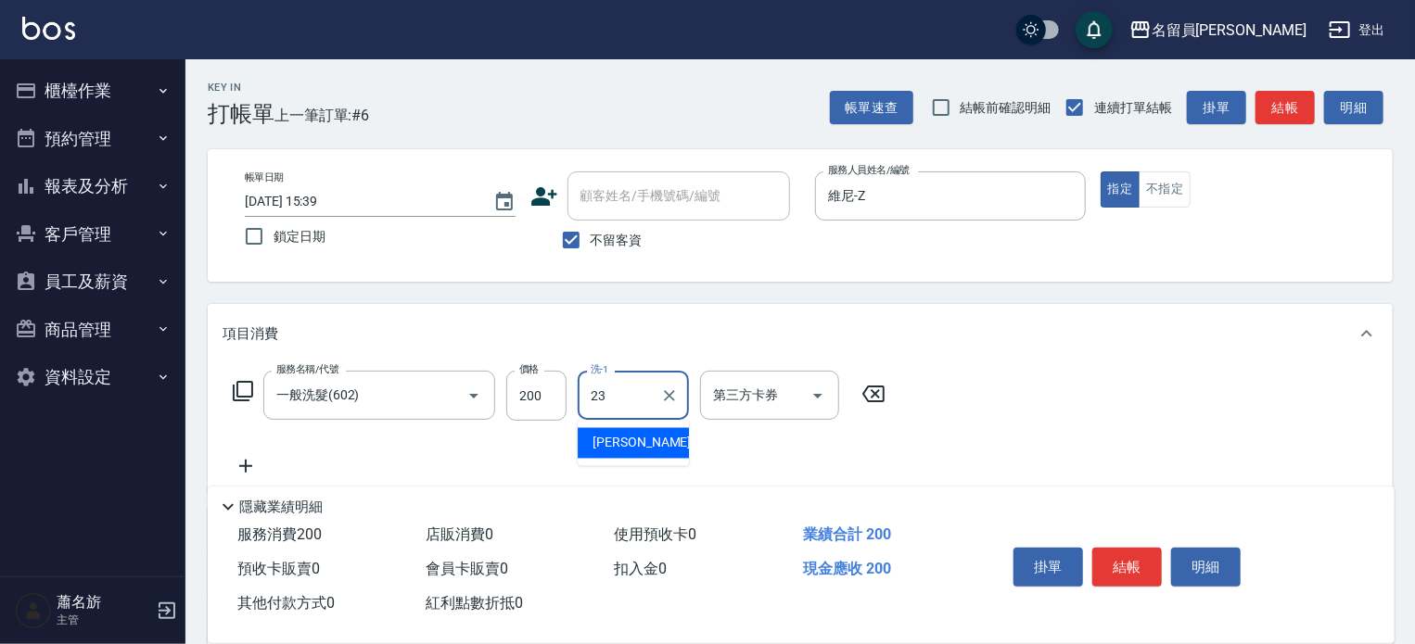
type input "[PERSON_NAME]-23"
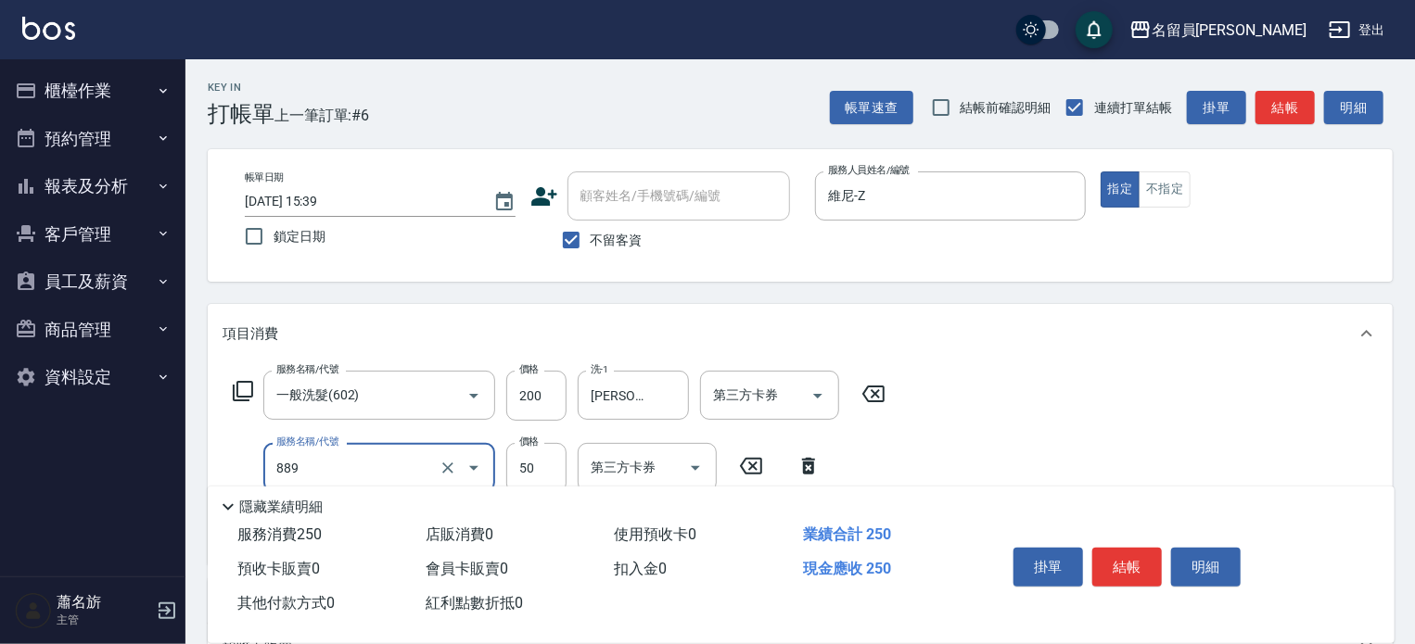
type input "精油(889)"
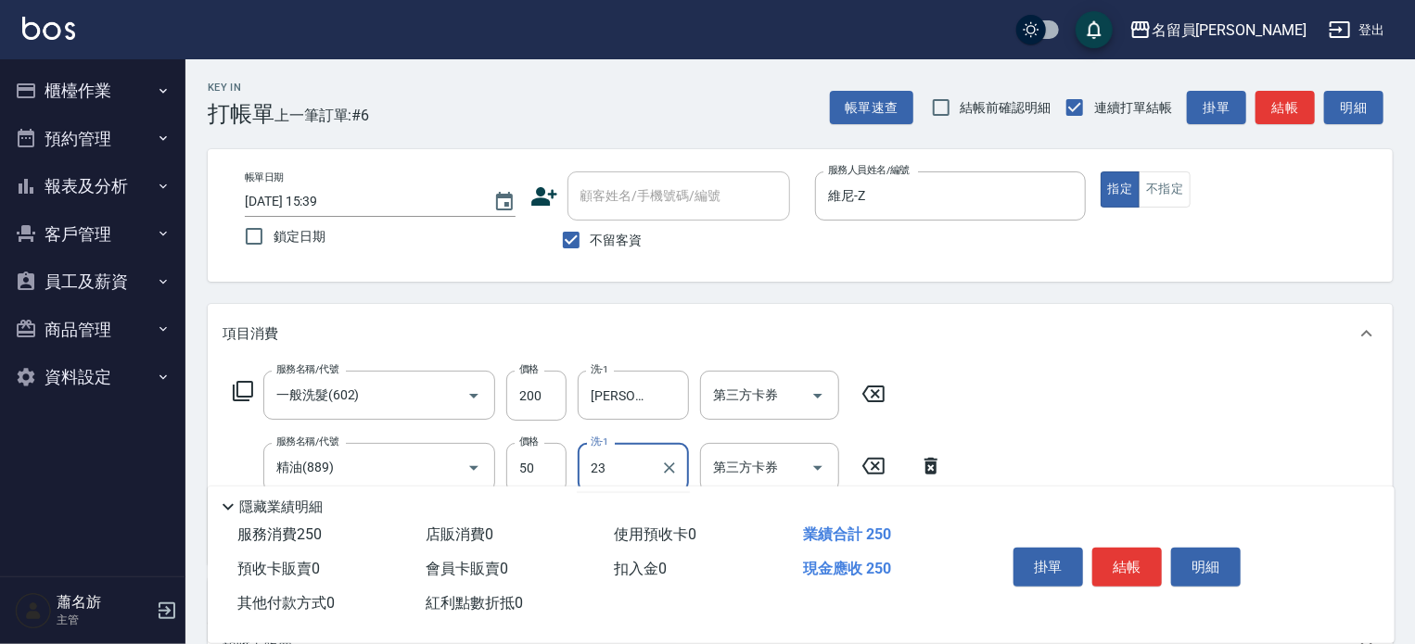
type input "[PERSON_NAME]-23"
type input "瞬間保養(415)"
type input "[PERSON_NAME]-23"
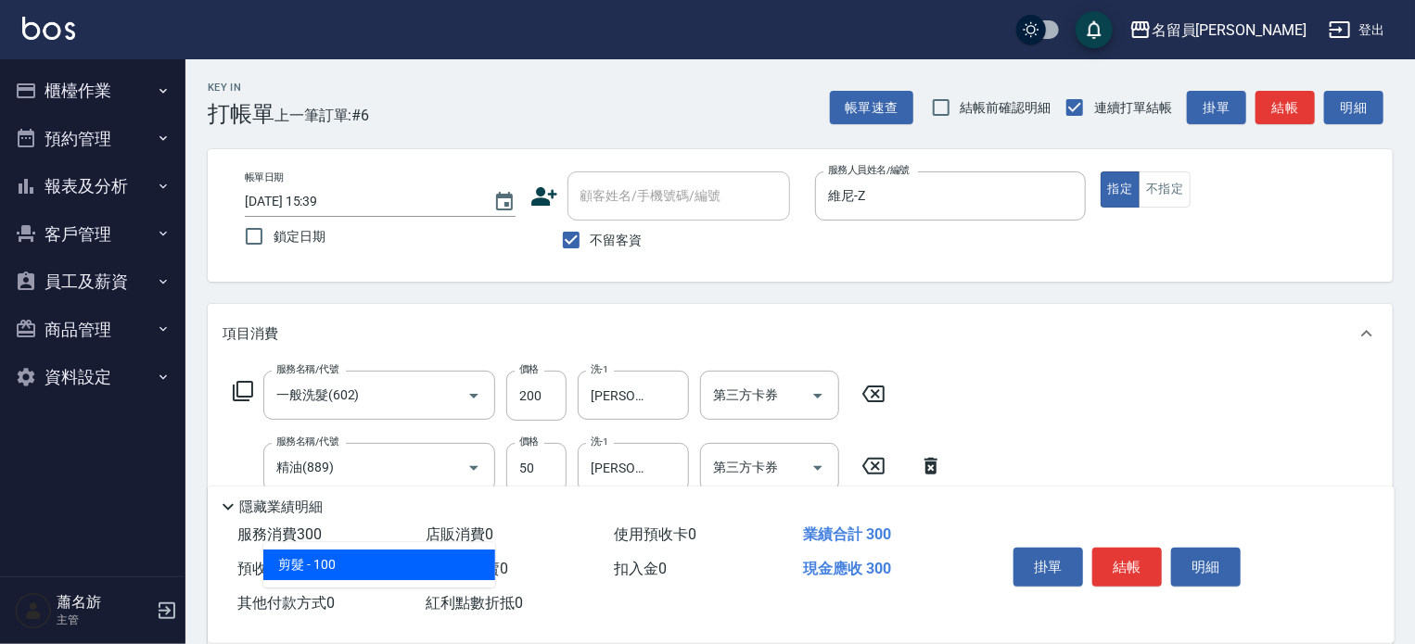
type input "剪髮(302)"
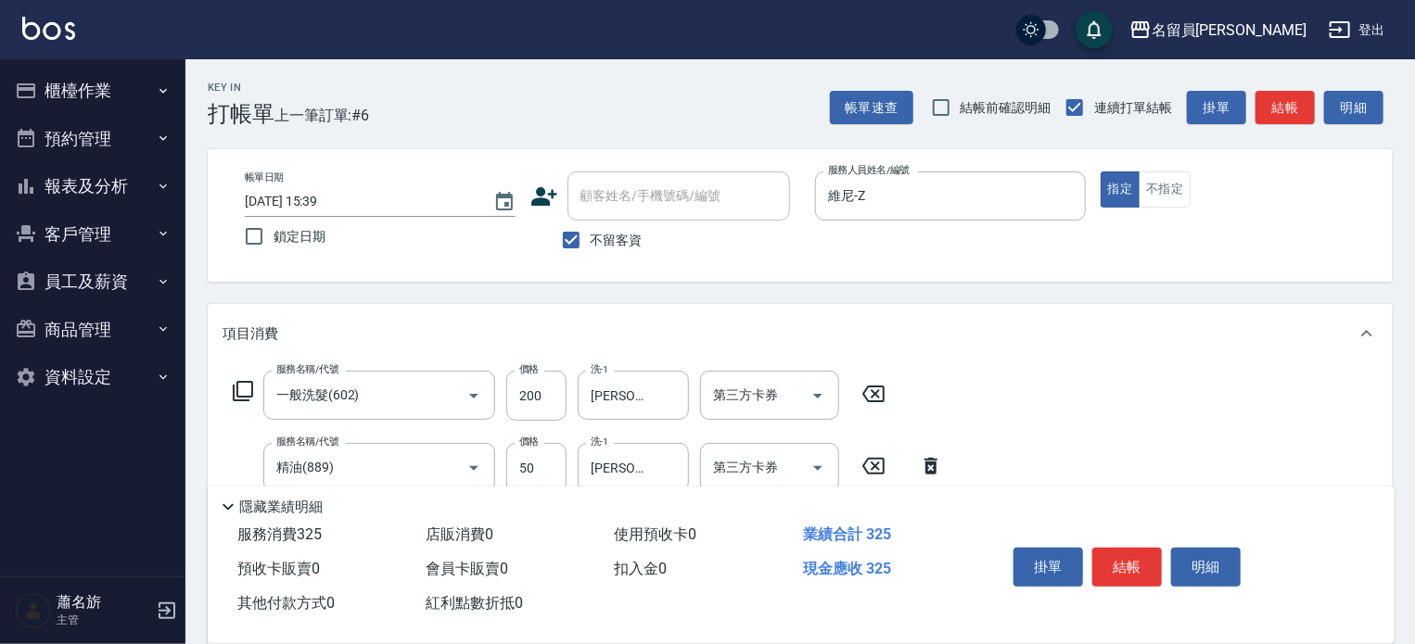
type input "250"
click at [1128, 574] on button "結帳" at bounding box center [1127, 567] width 70 height 39
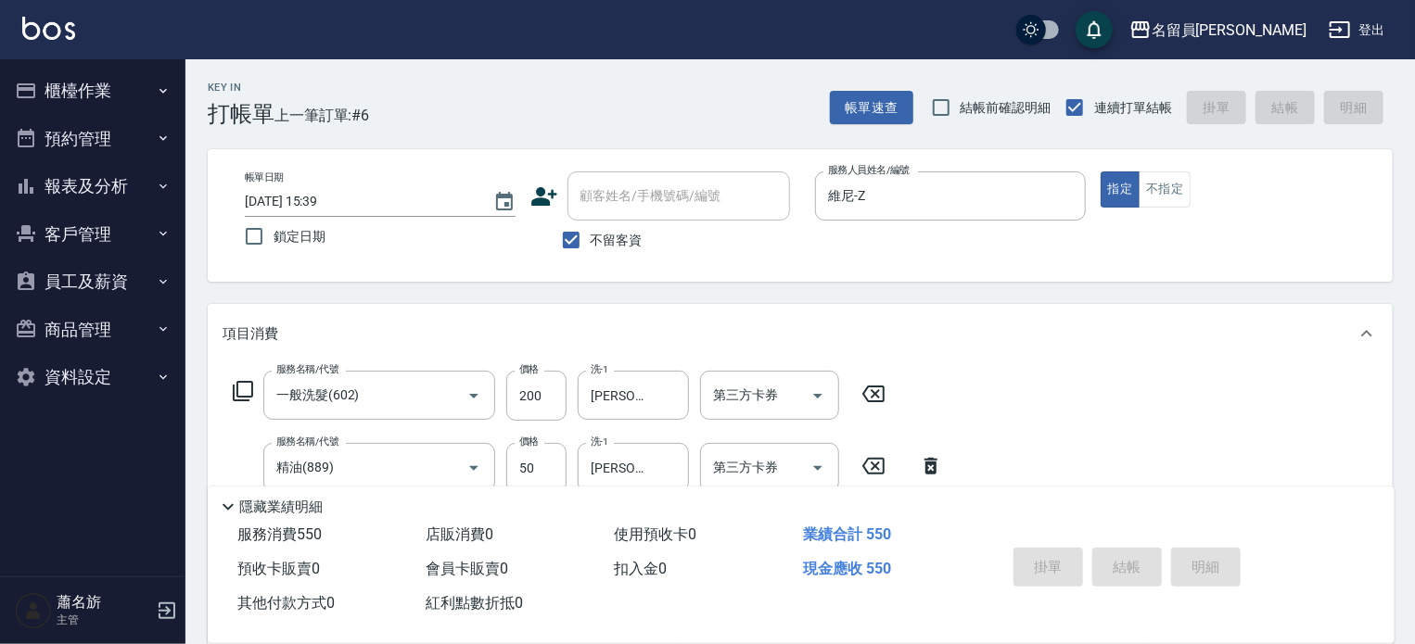
type input "[DATE] 15:40"
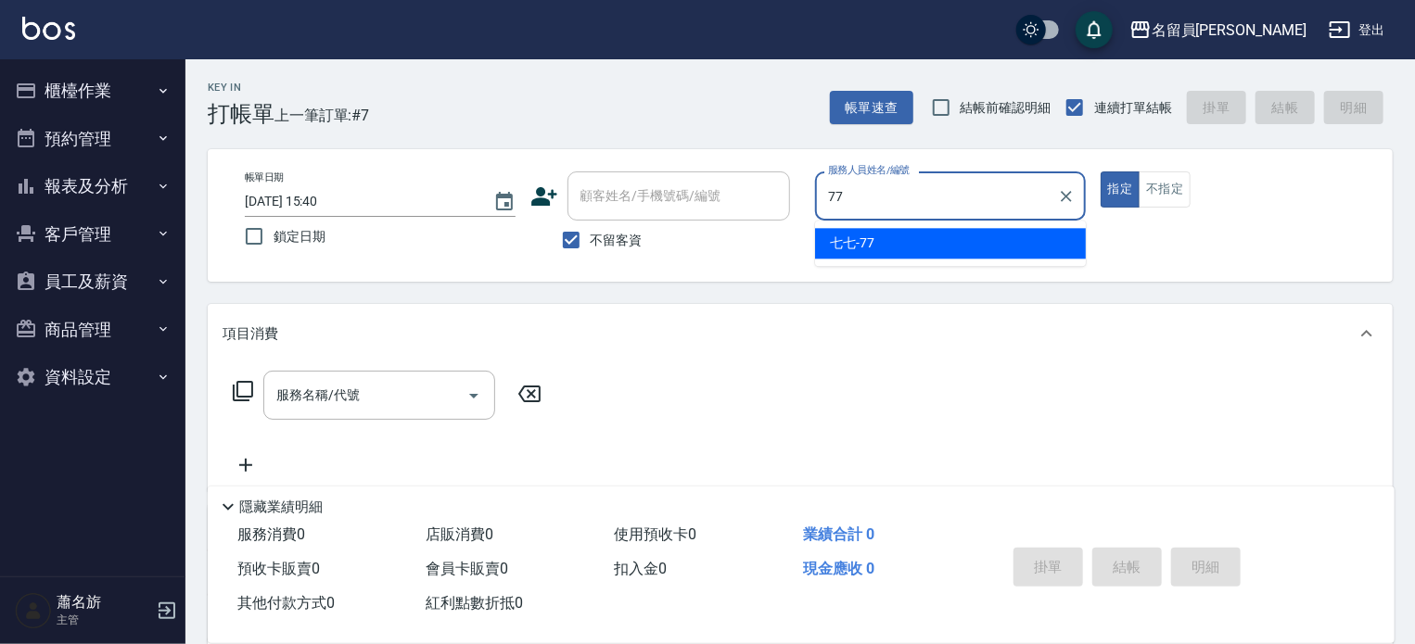
type input "七七-77"
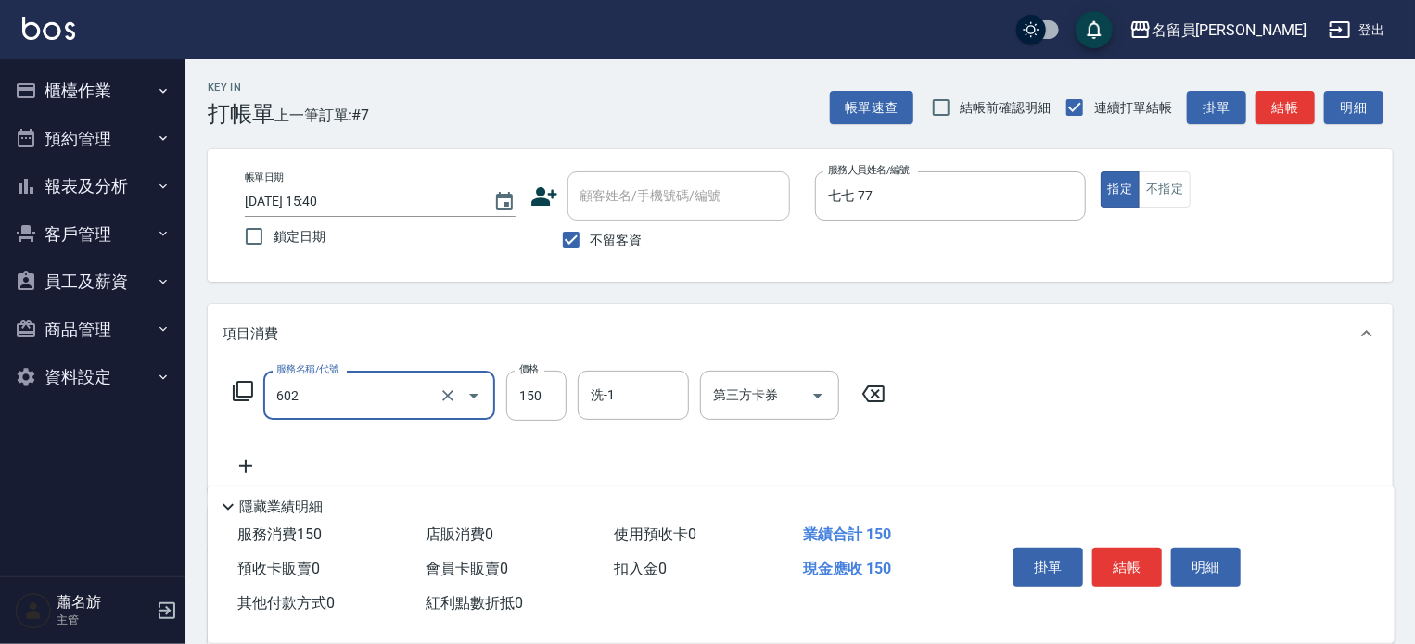
type input "一般洗髮(602)"
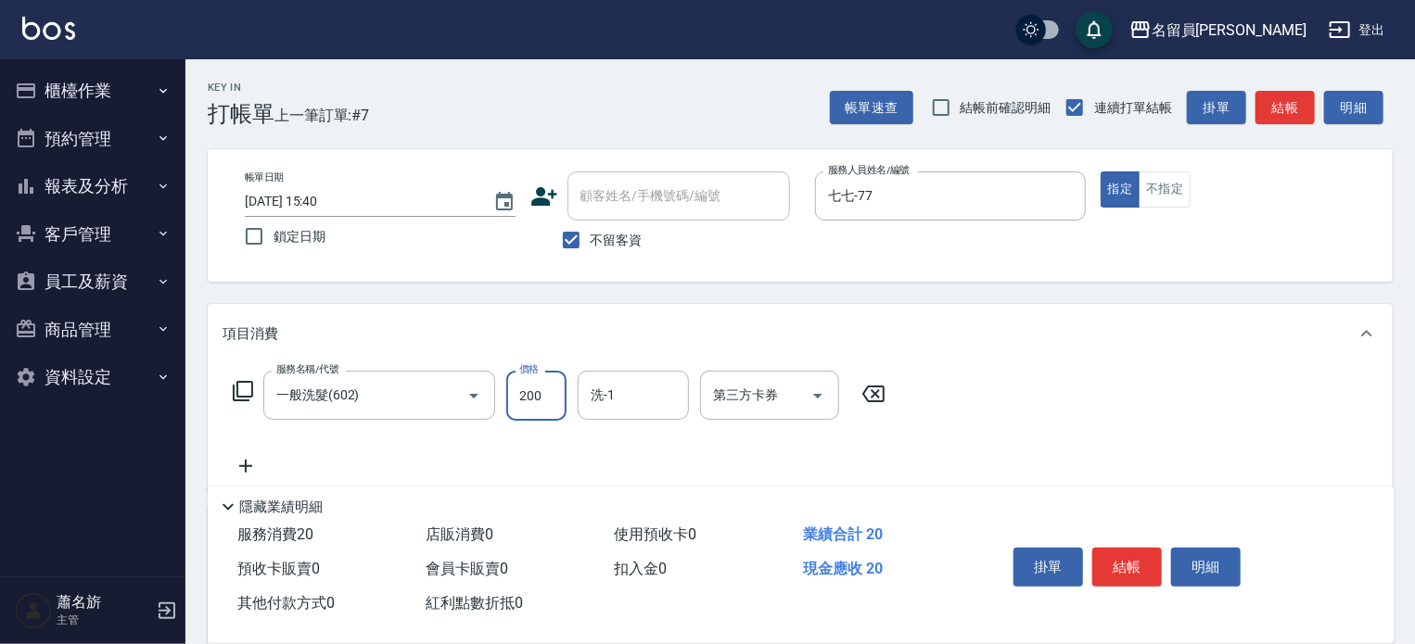
type input "200"
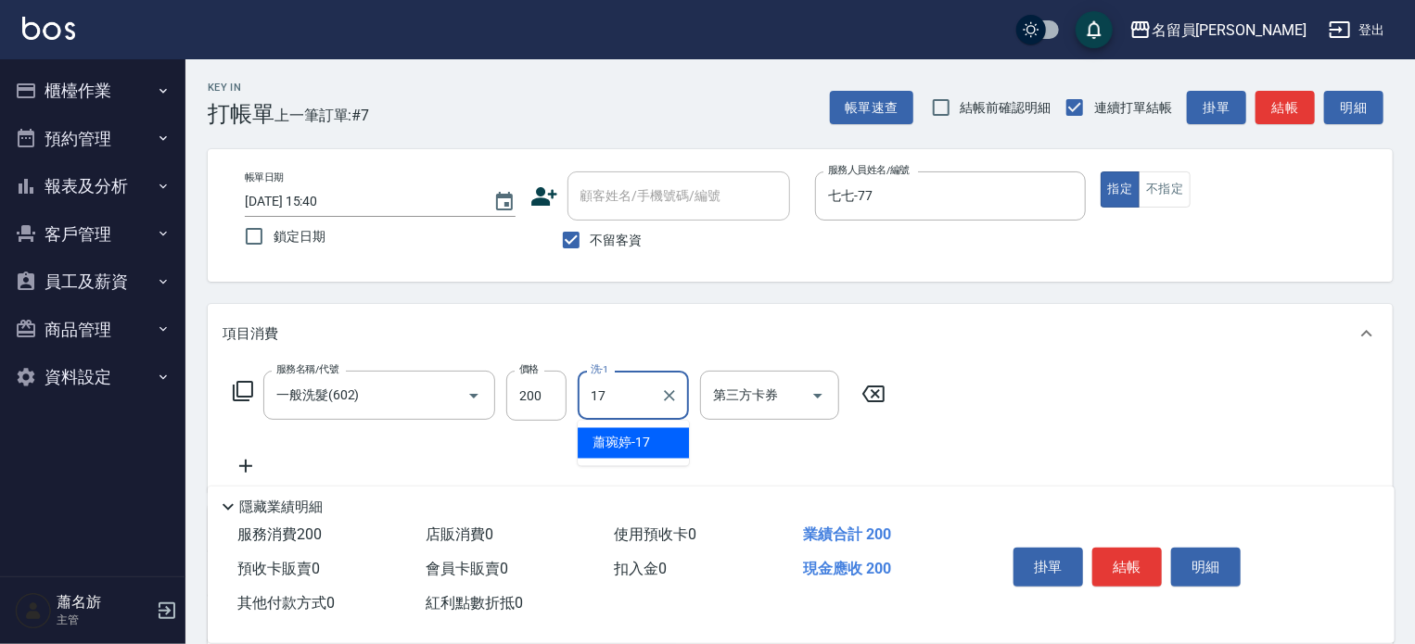
type input "[PERSON_NAME]-17"
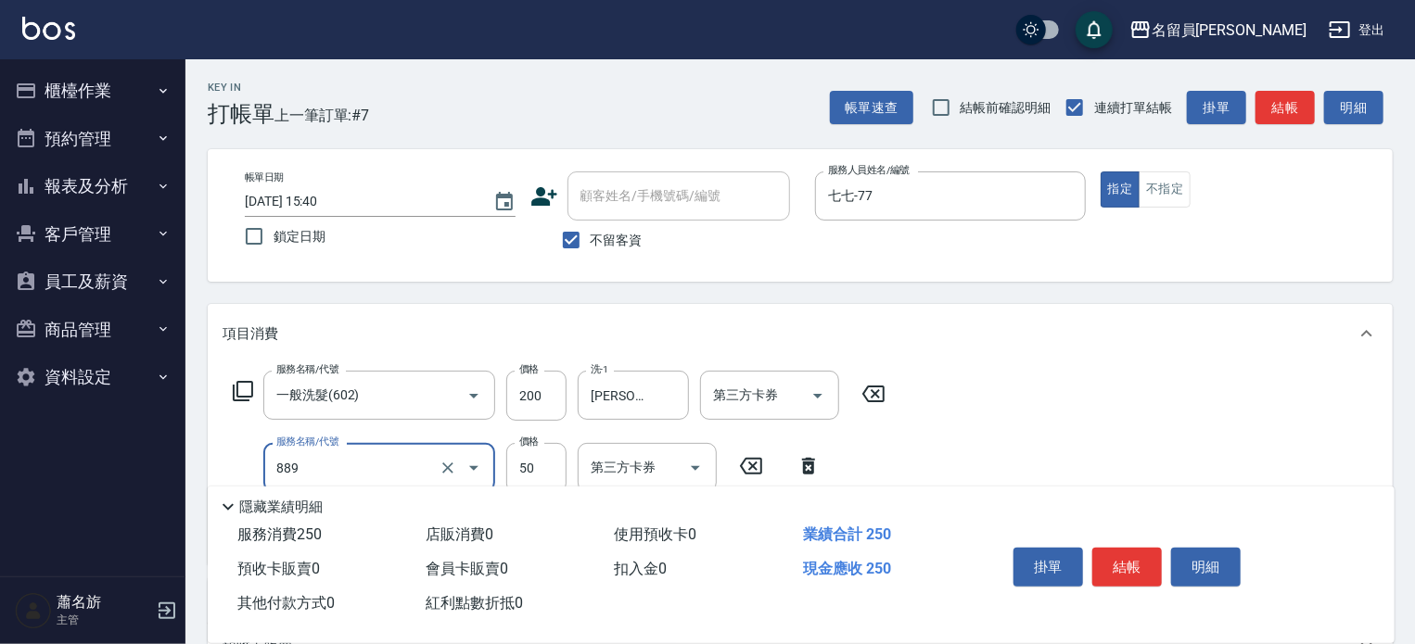
type input "精油(889)"
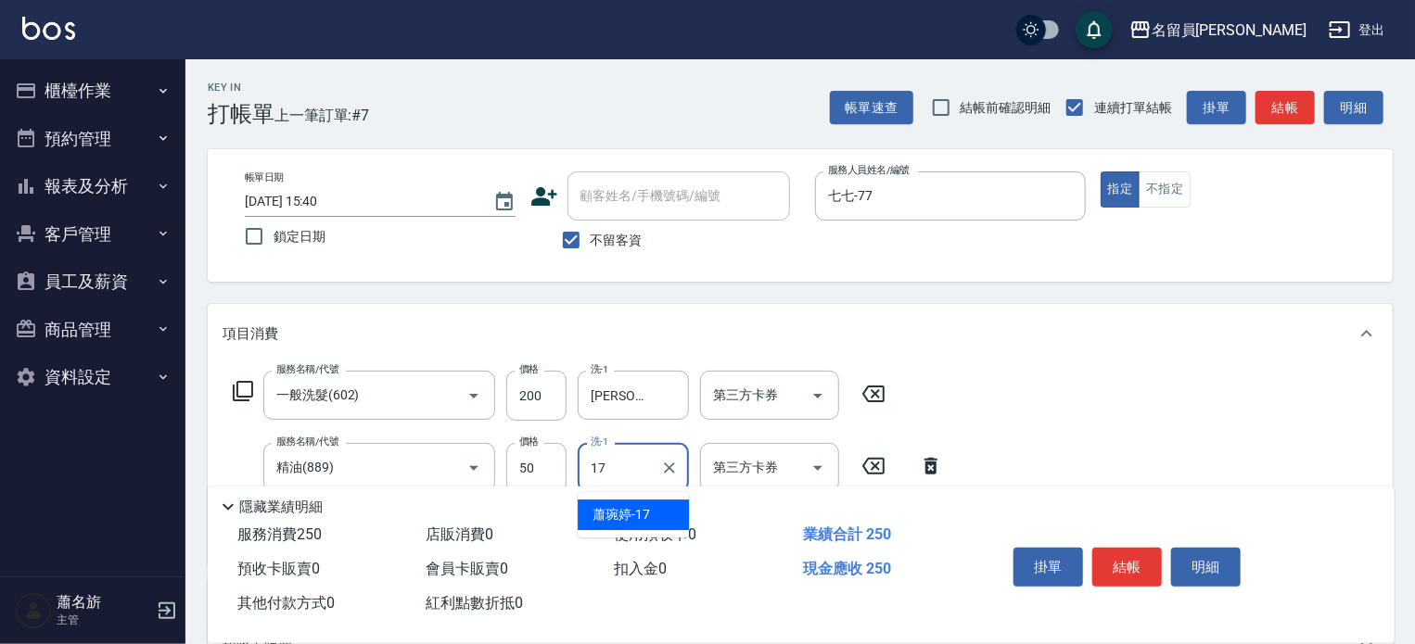
type input "[PERSON_NAME]-17"
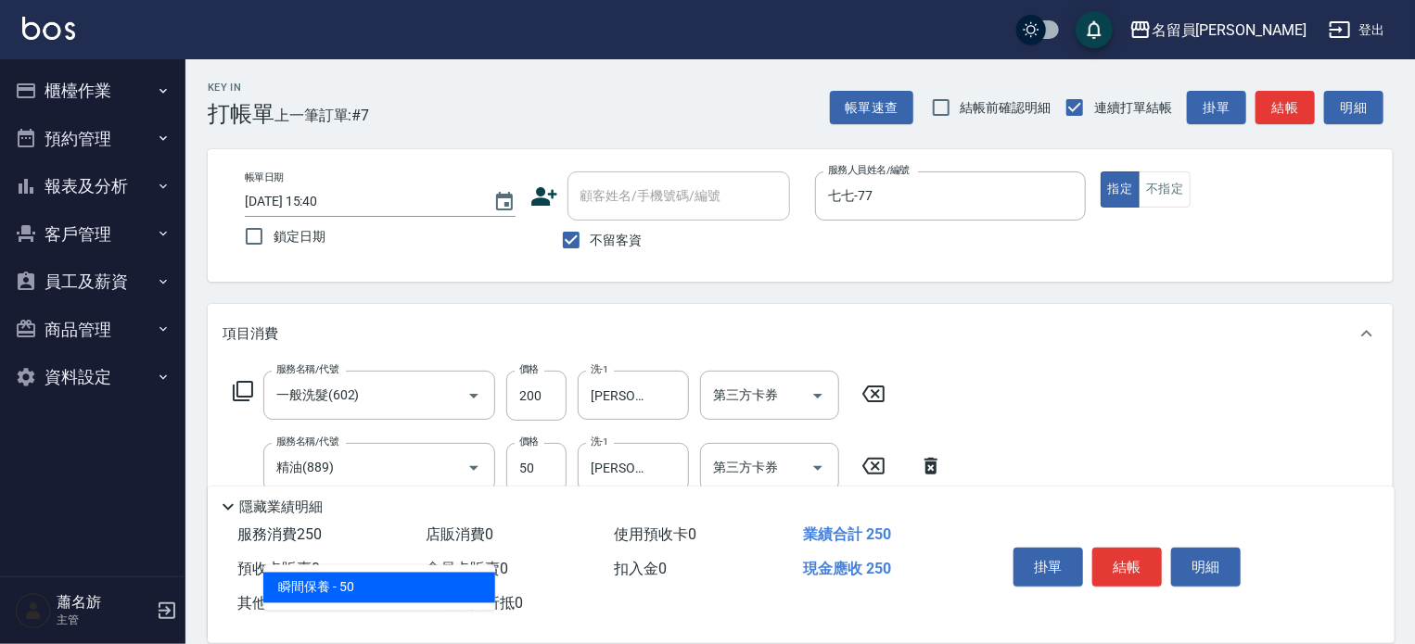
type input "瞬間保養(415)"
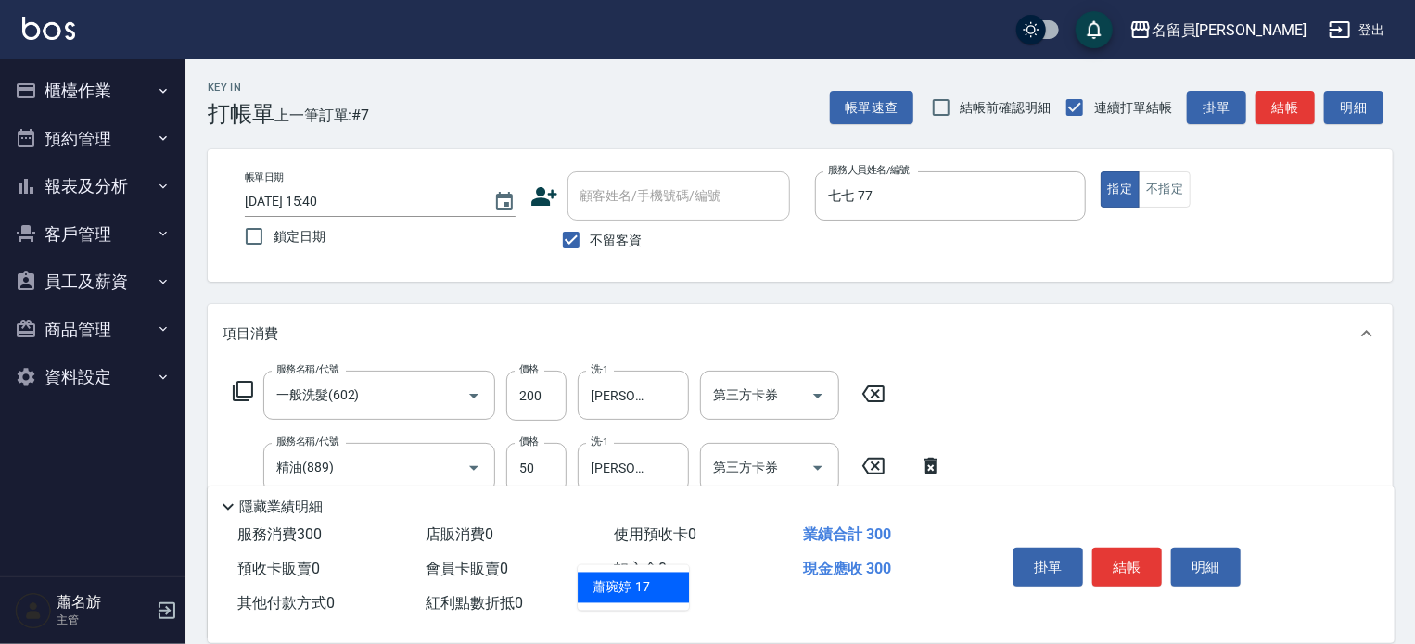
type input "[PERSON_NAME]-17"
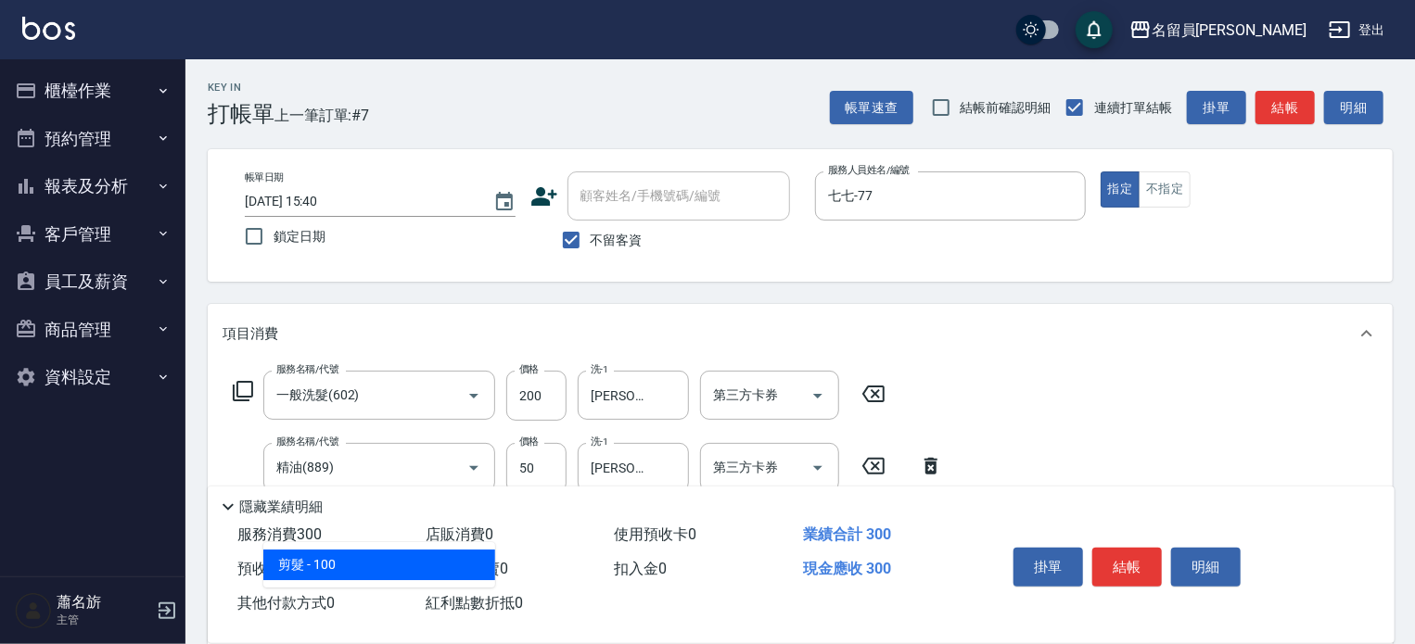
type input "剪髮(302)"
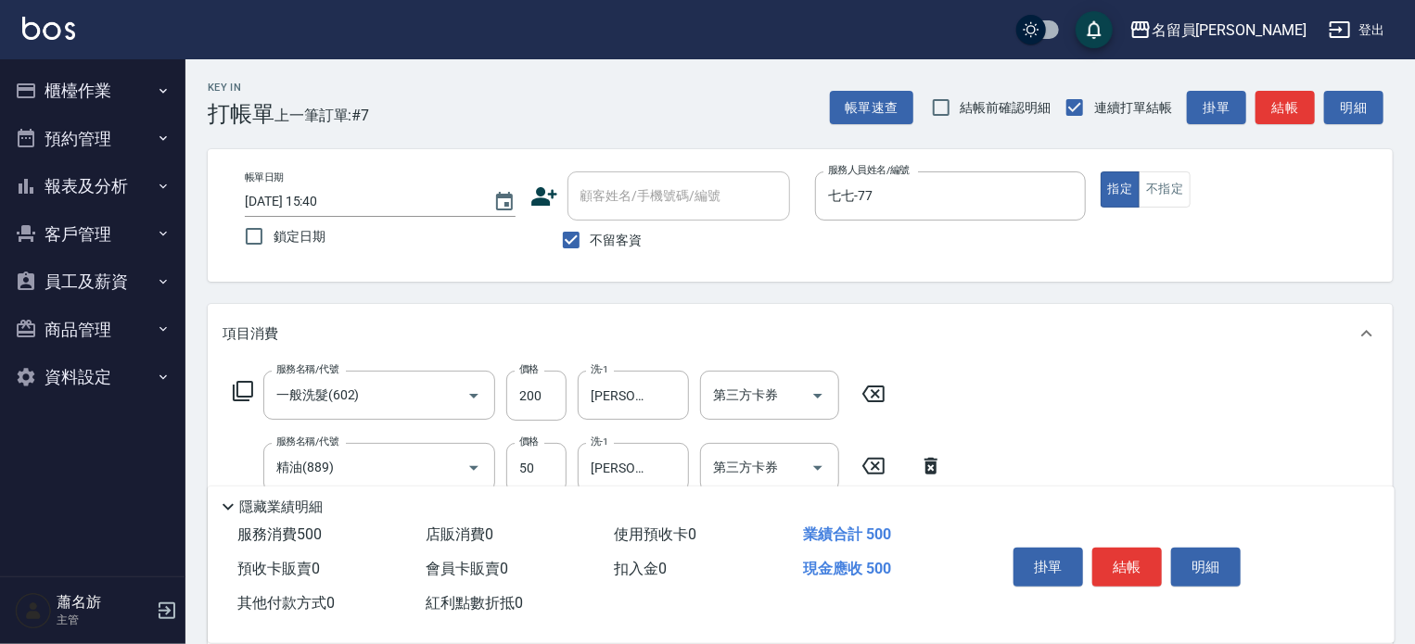
type input "200"
click at [1142, 563] on button "結帳" at bounding box center [1127, 567] width 70 height 39
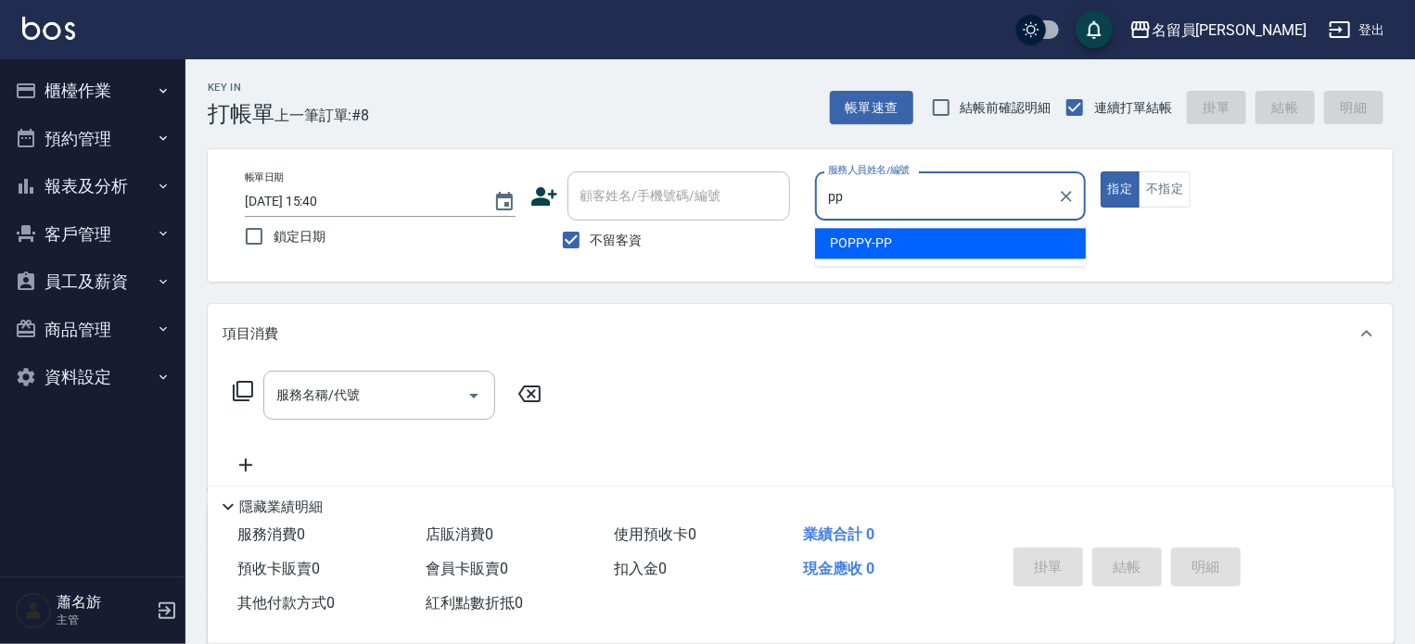
type input "POPPY-PP"
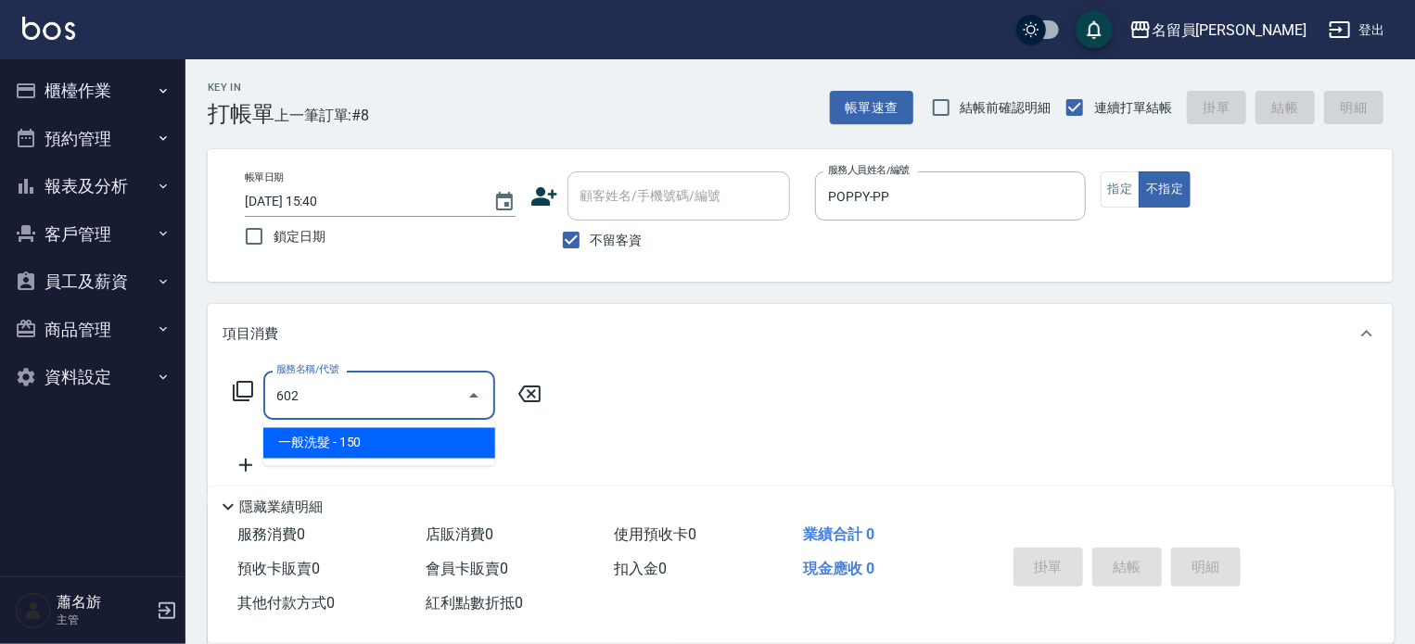
type input "一般洗髮(602)"
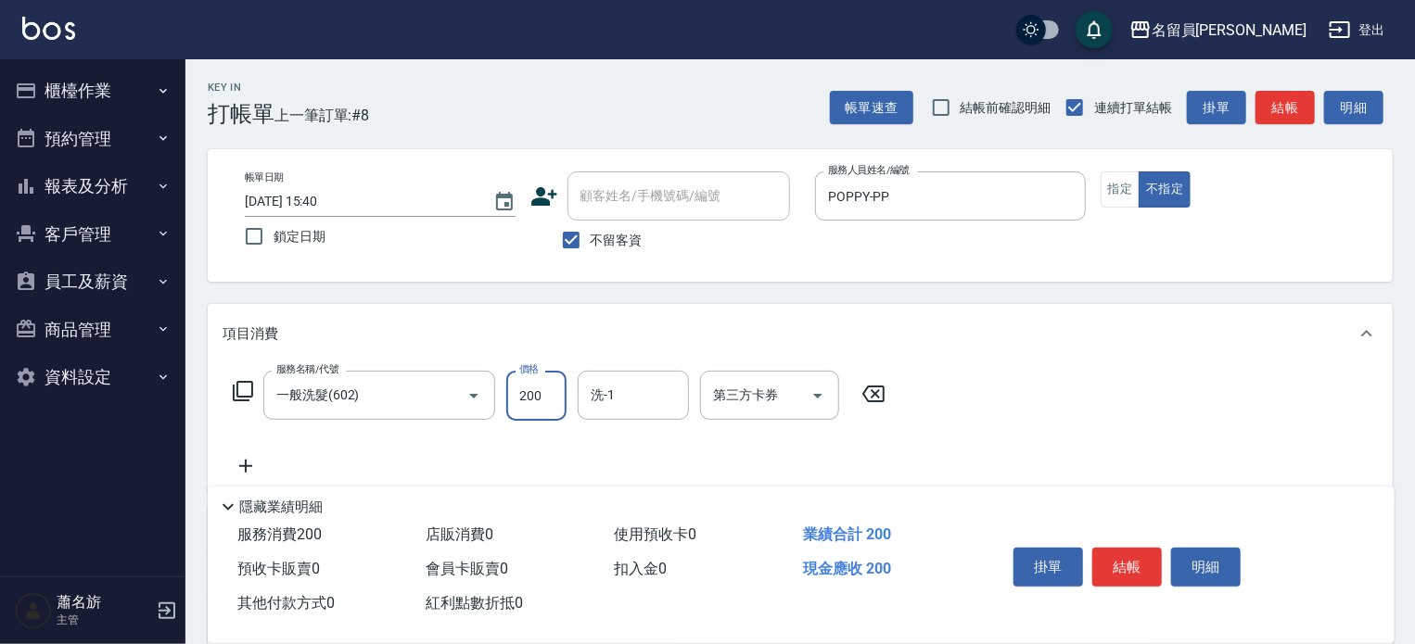
type input "200"
type input "[PERSON_NAME]-23"
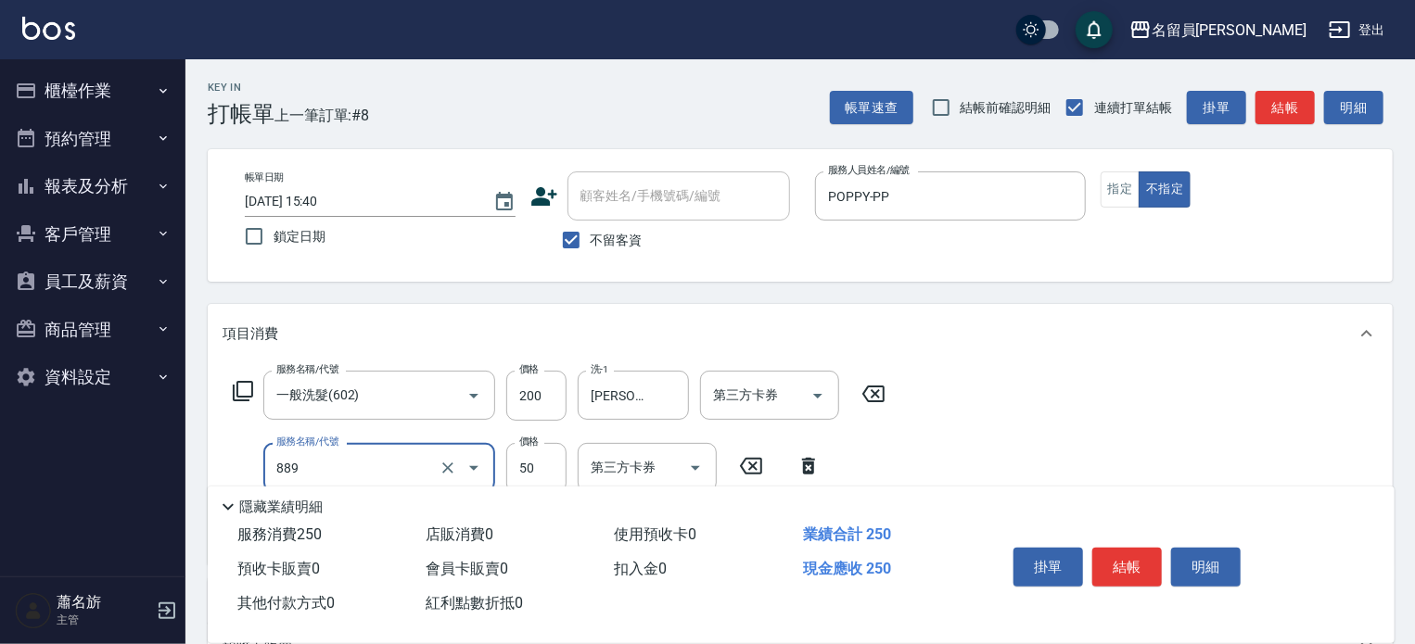
type input "精油(889)"
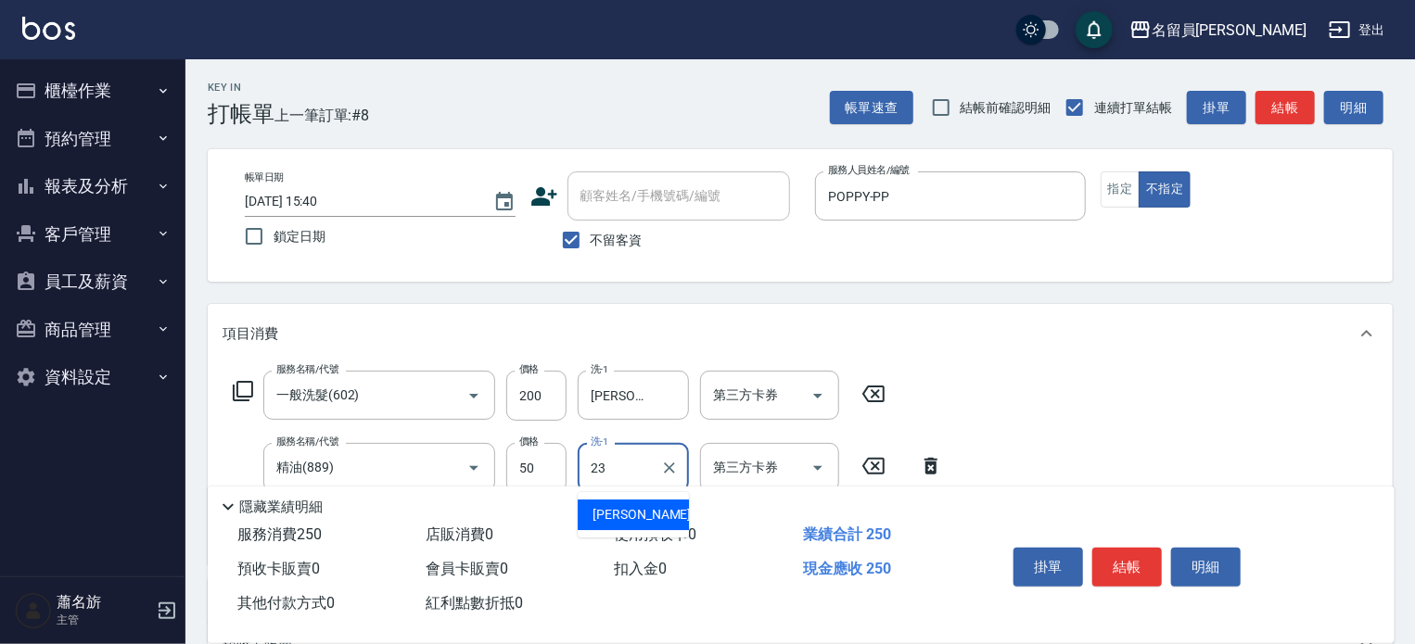
type input "[PERSON_NAME]-23"
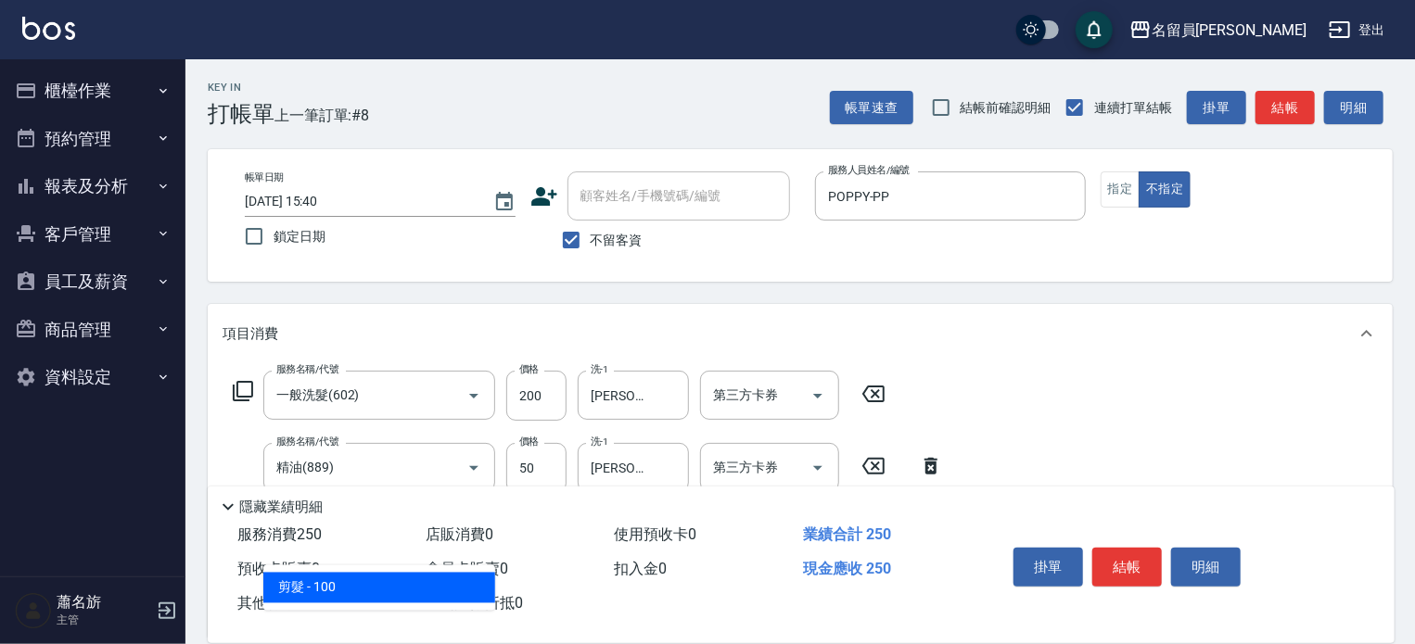
type input "剪髮(302)"
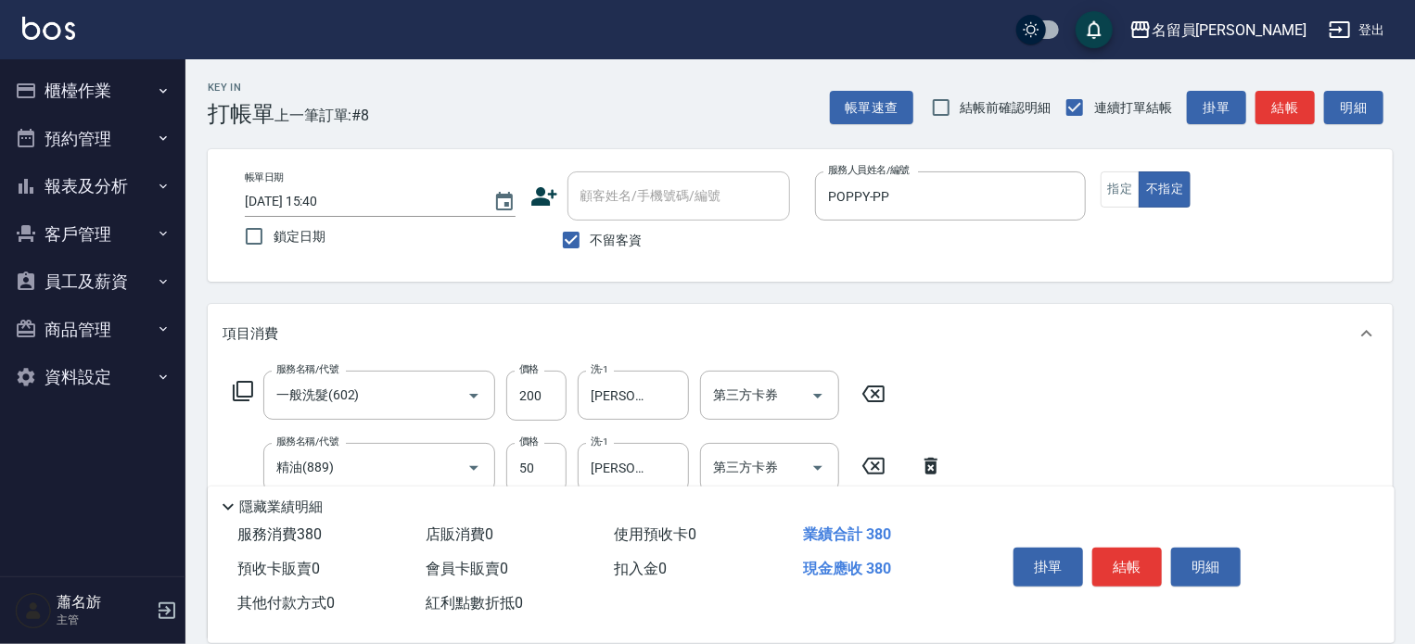
type input "130"
click at [1105, 563] on button "結帳" at bounding box center [1127, 567] width 70 height 39
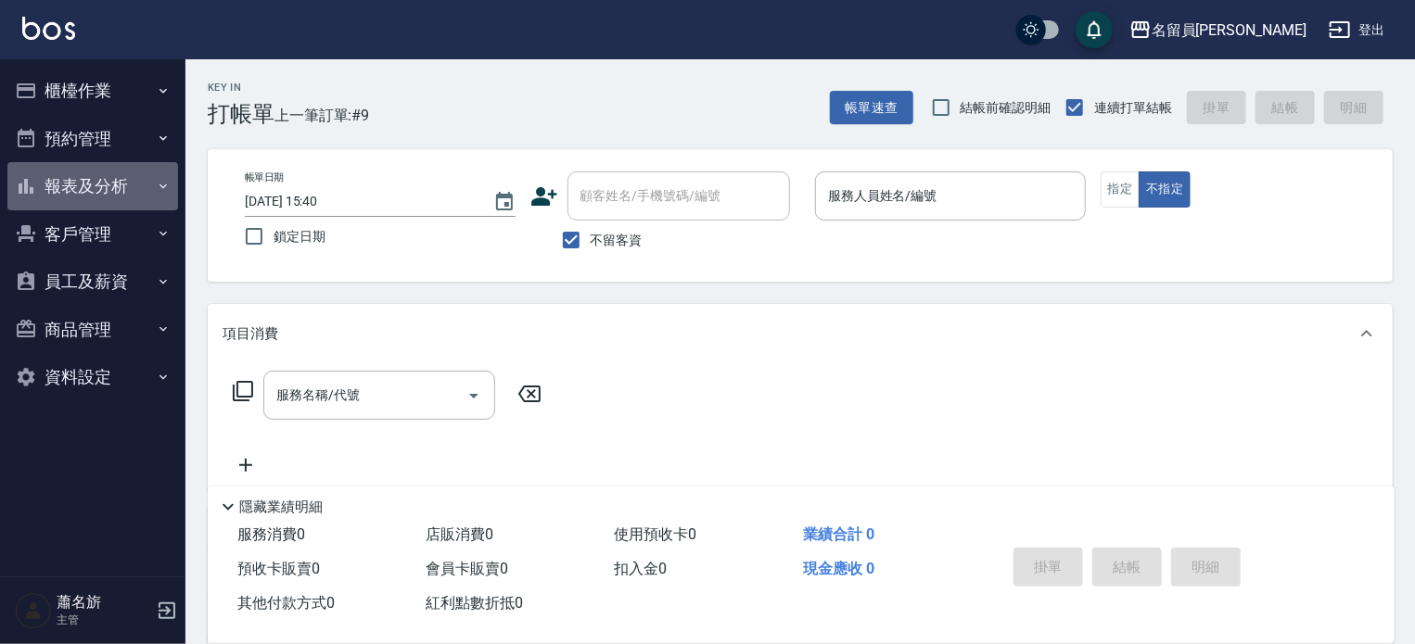
click at [96, 177] on button "報表及分析" at bounding box center [92, 186] width 171 height 48
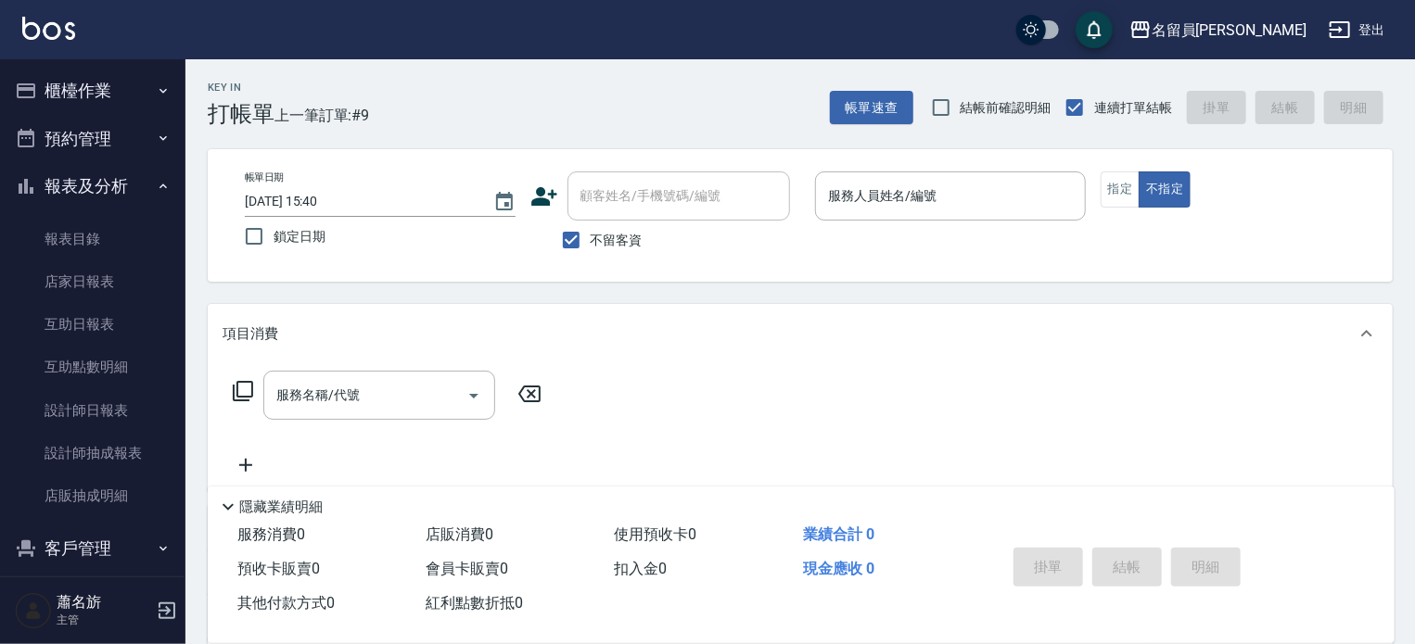
click at [89, 100] on button "櫃檯作業" at bounding box center [92, 91] width 171 height 48
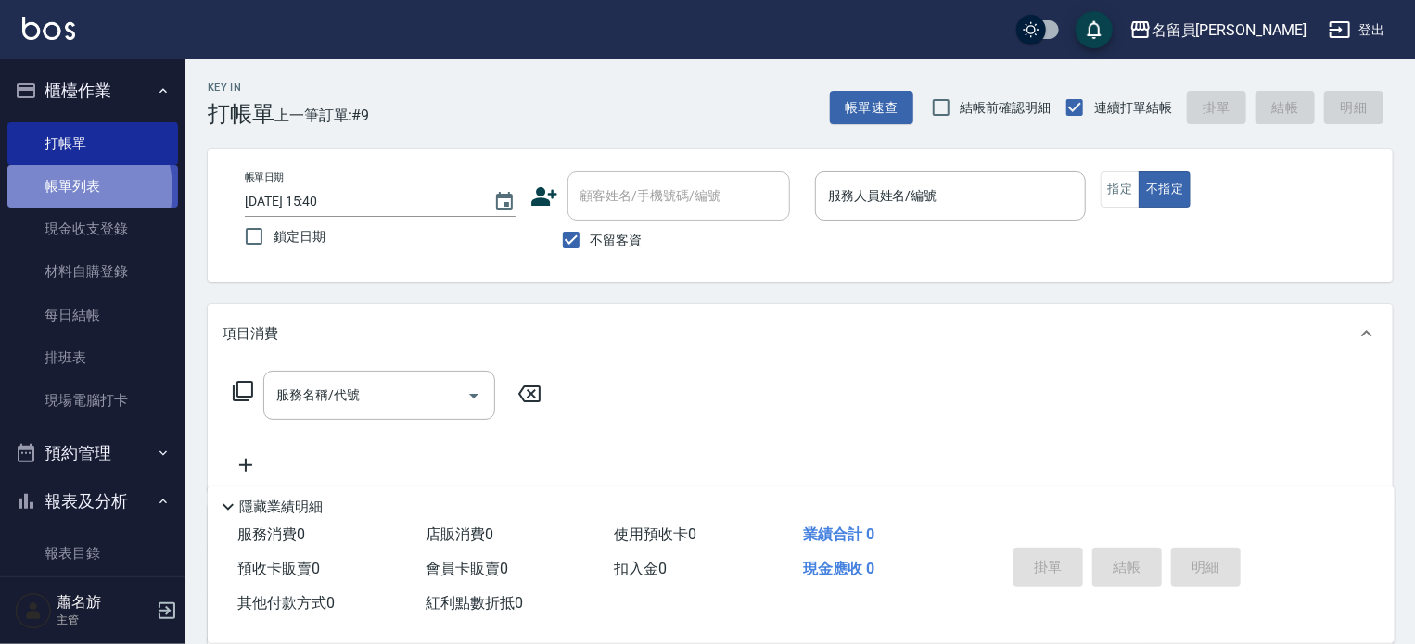
click at [67, 190] on link "帳單列表" at bounding box center [92, 186] width 171 height 43
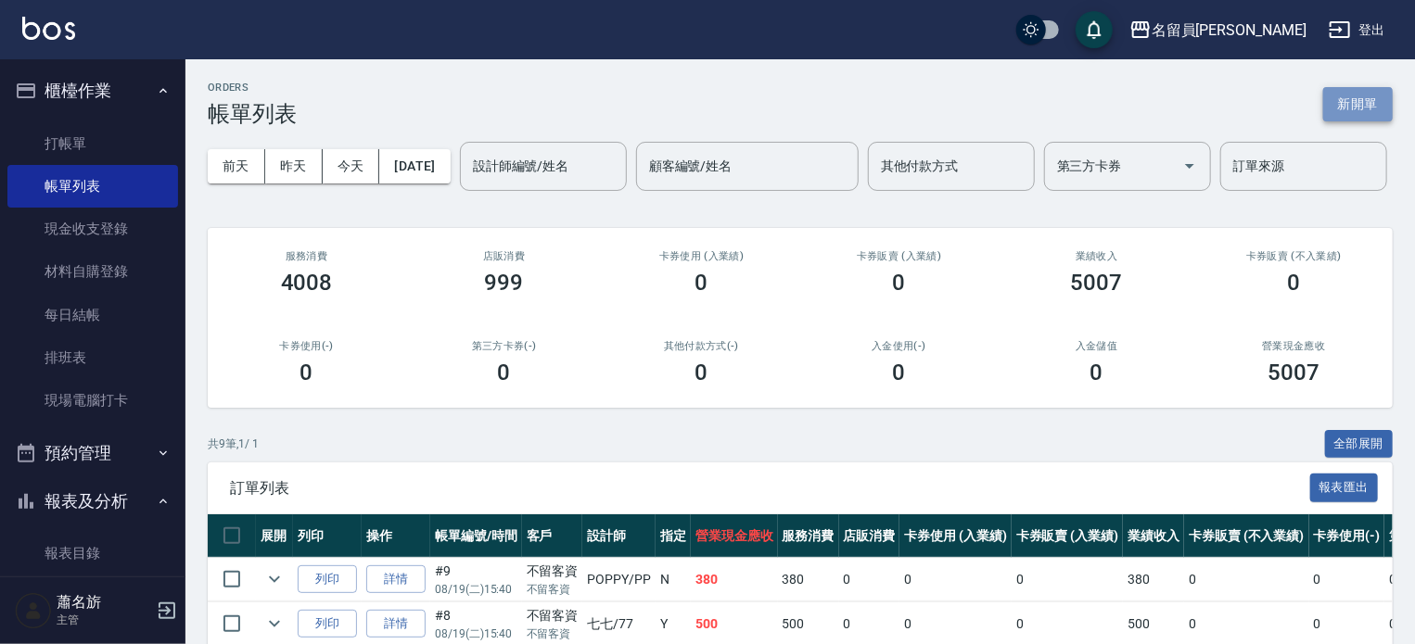
click at [1378, 113] on button "新開單" at bounding box center [1358, 104] width 70 height 34
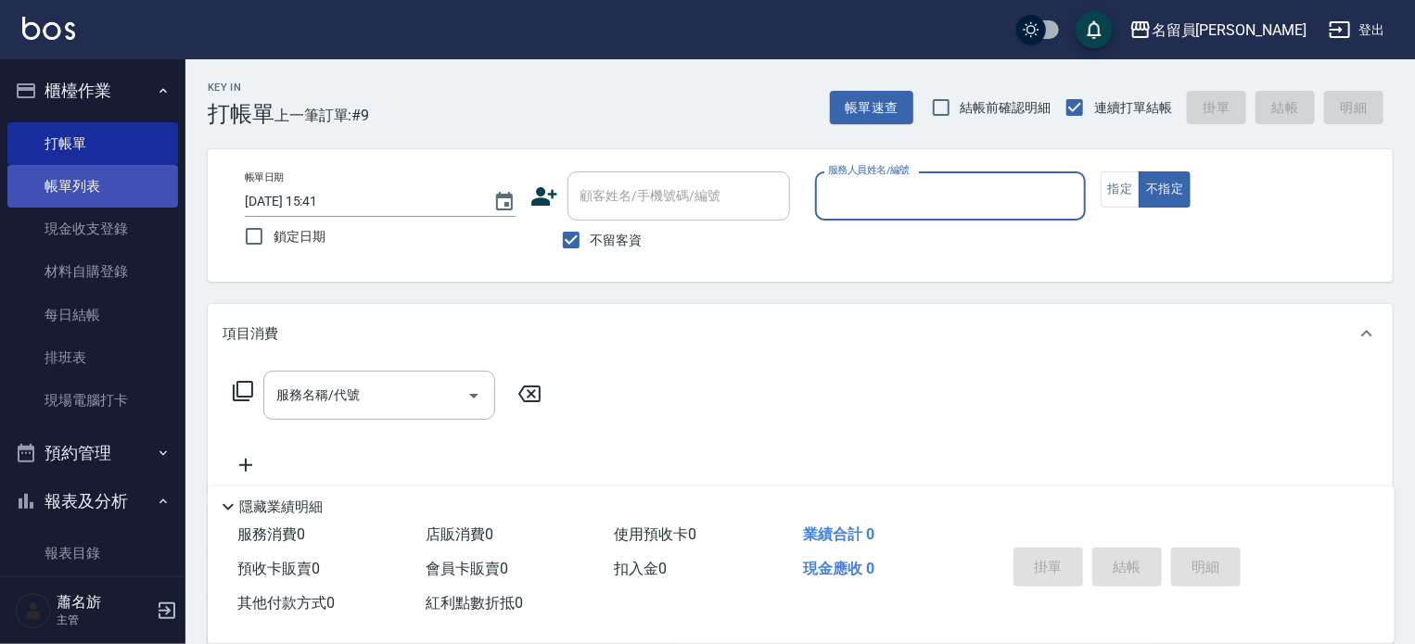
click at [61, 195] on link "帳單列表" at bounding box center [92, 186] width 171 height 43
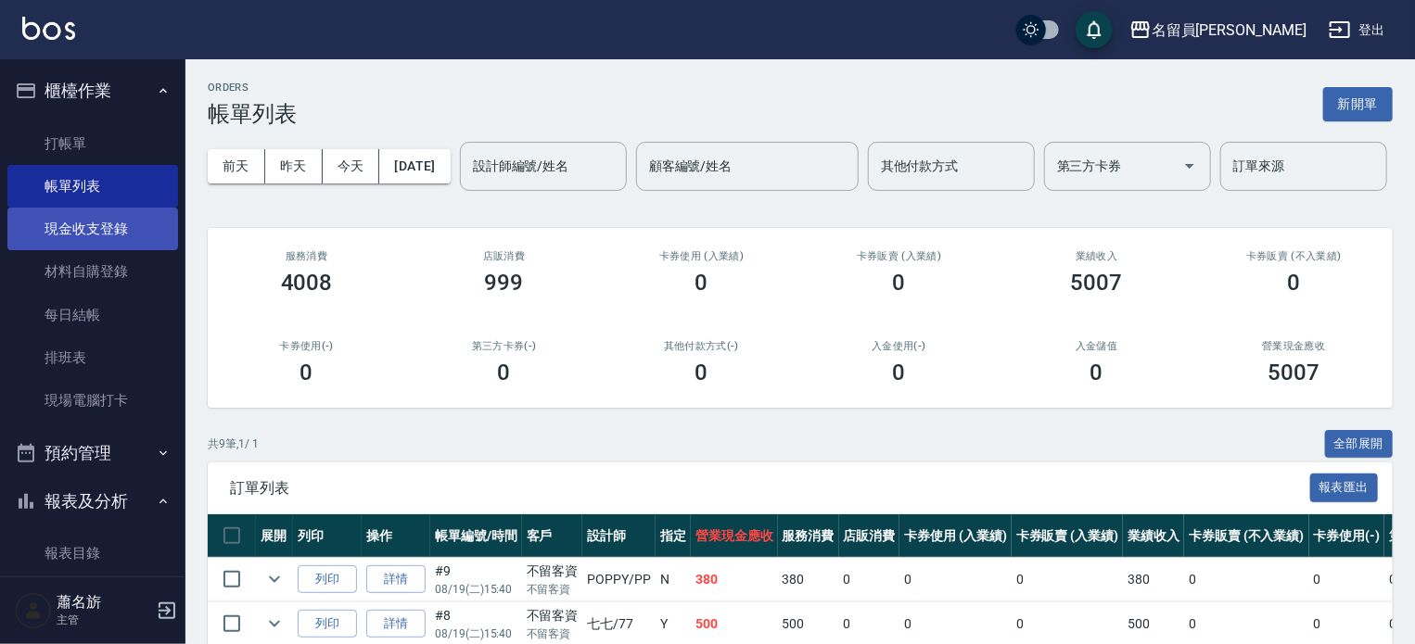
click at [111, 229] on link "現金收支登錄" at bounding box center [92, 229] width 171 height 43
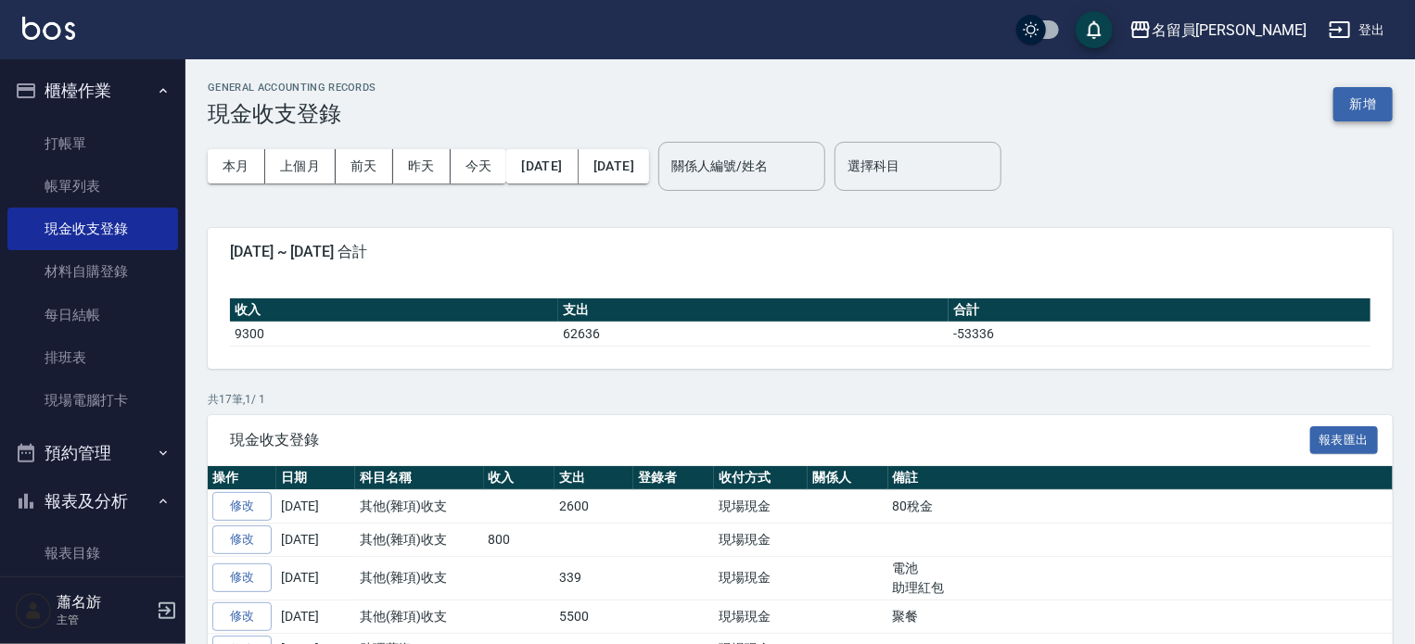
click at [1365, 87] on button "新增" at bounding box center [1362, 104] width 59 height 34
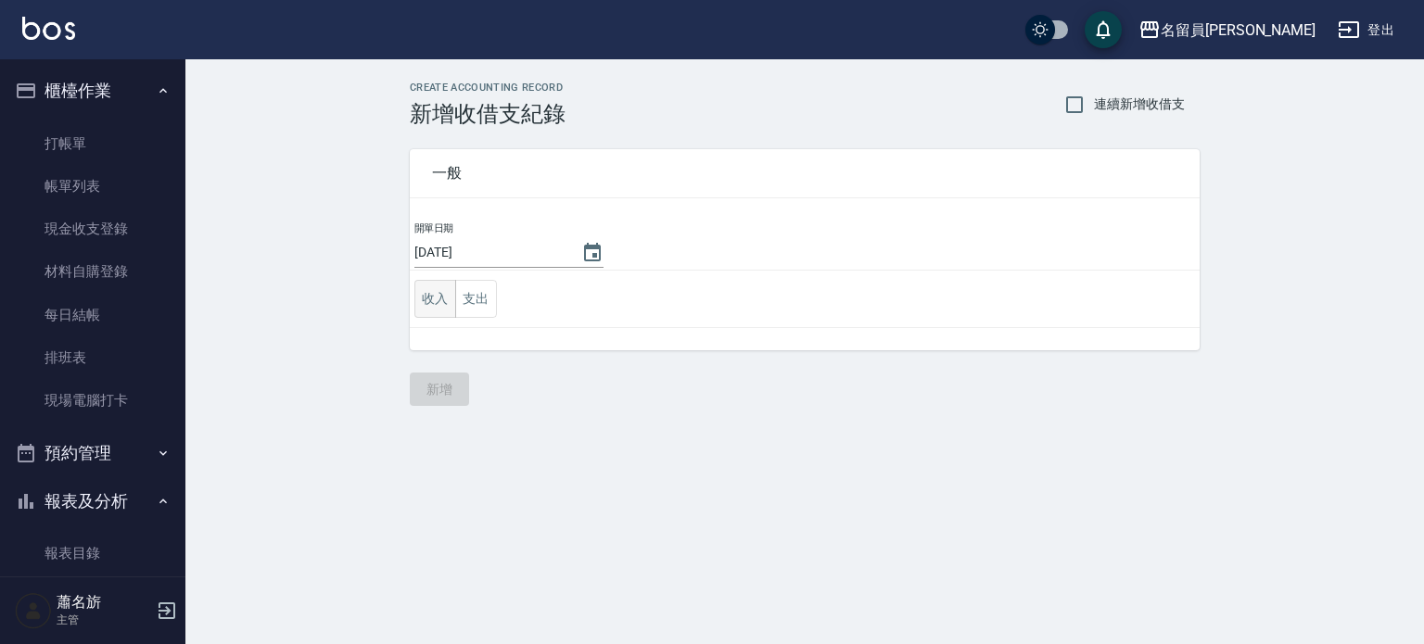
click at [428, 307] on button "收入" at bounding box center [436, 299] width 42 height 38
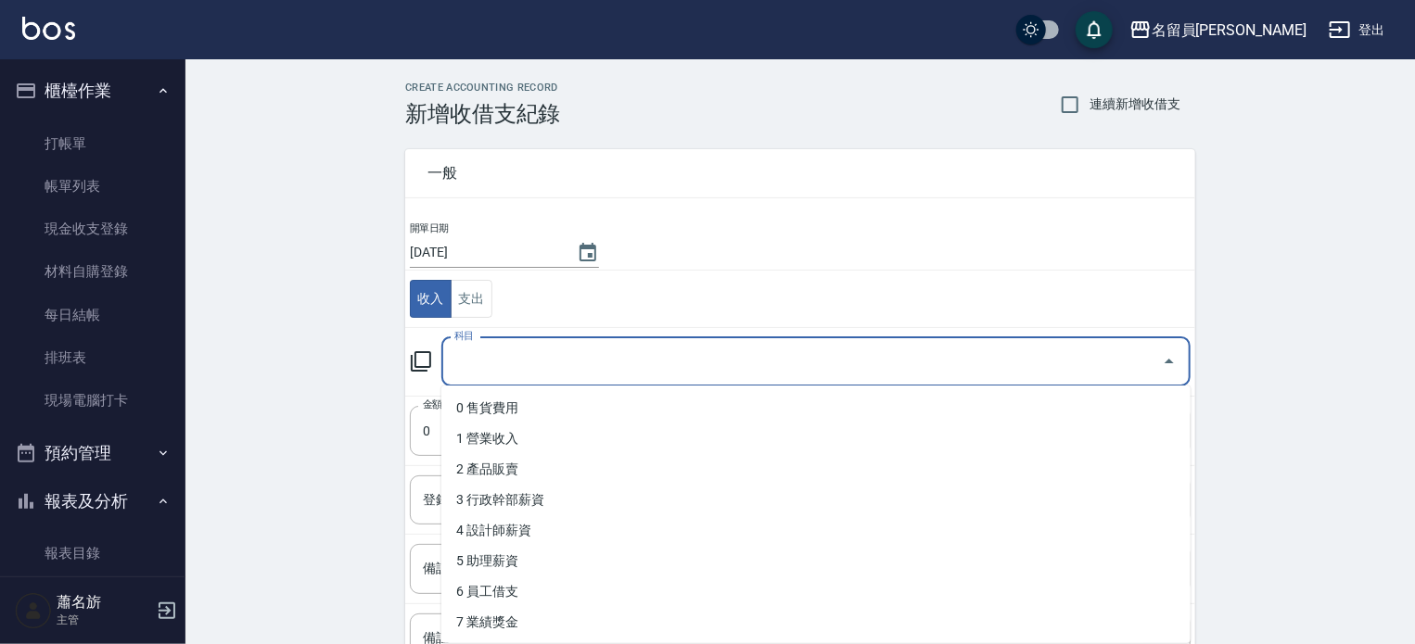
click at [573, 351] on input "科目" at bounding box center [802, 362] width 705 height 32
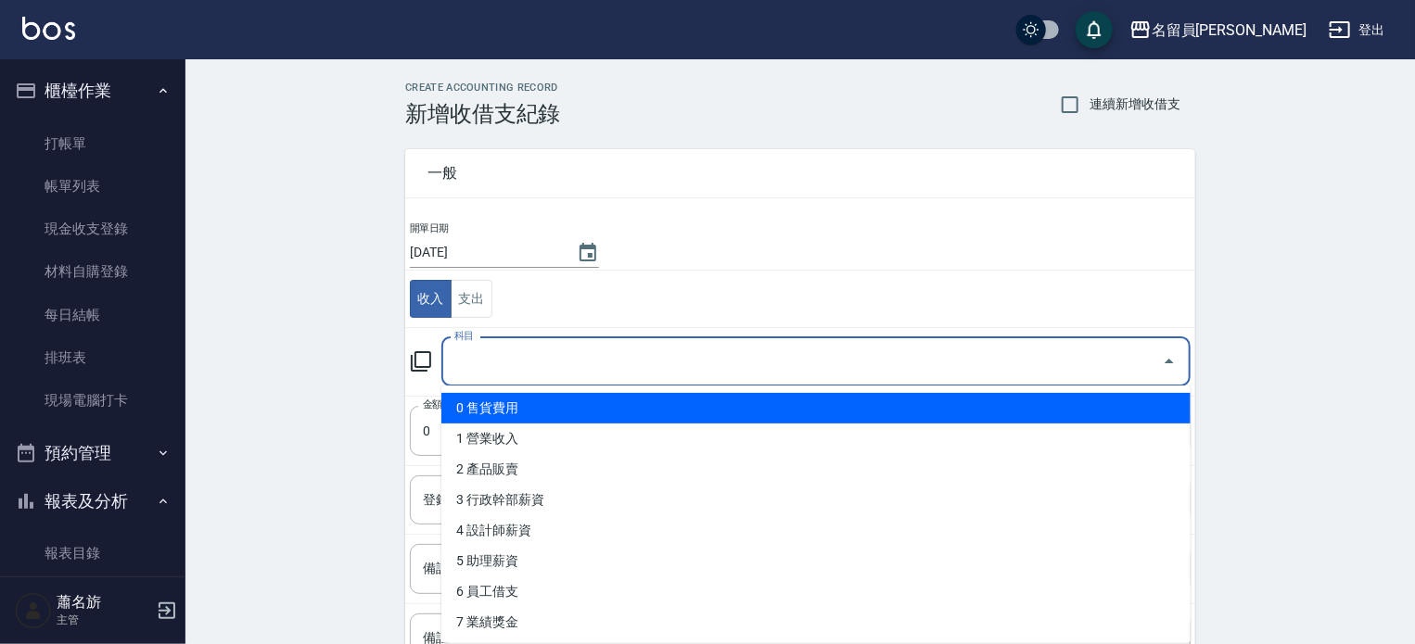
click at [550, 402] on li "0 售貨費用" at bounding box center [815, 408] width 749 height 31
type input "0 售貨費用"
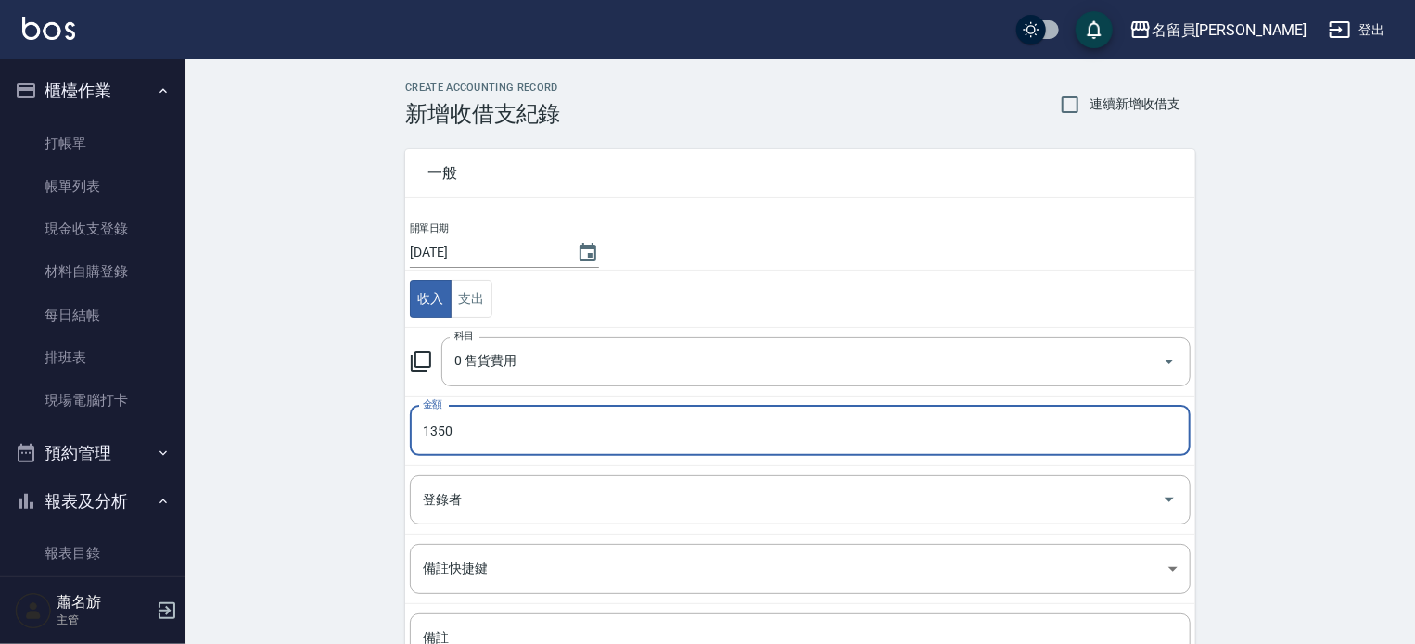
type input "1350"
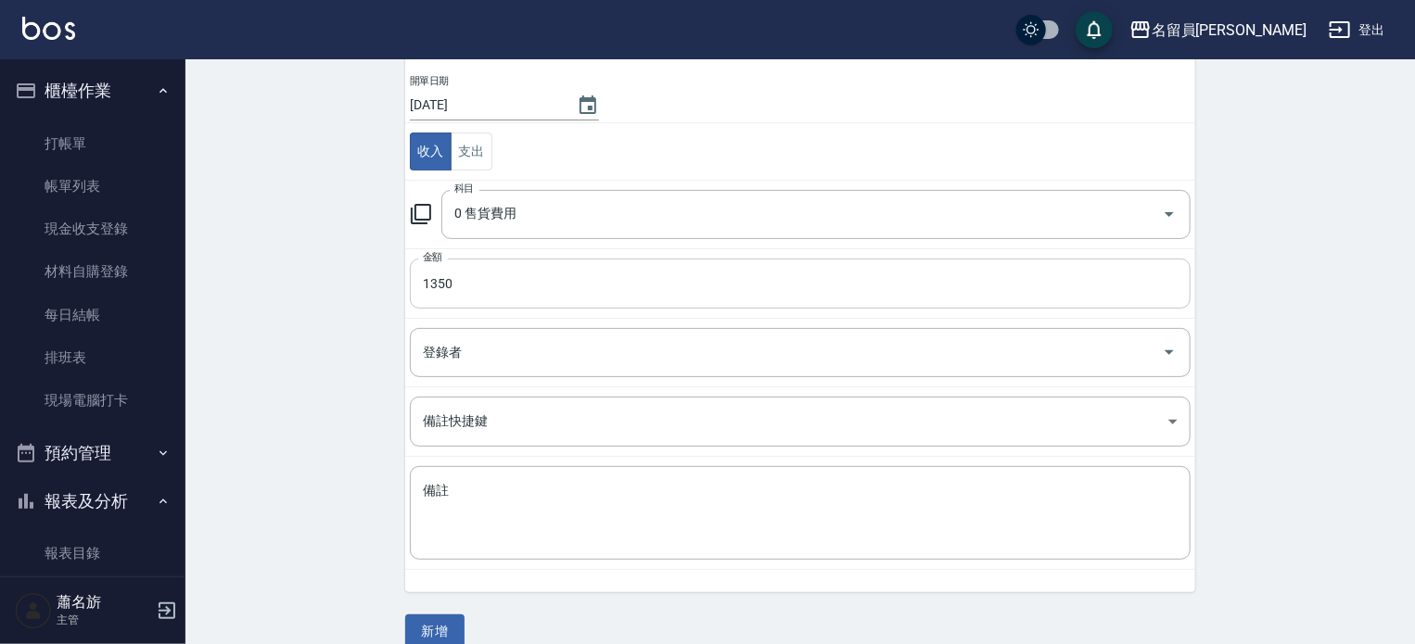
scroll to position [79, 0]
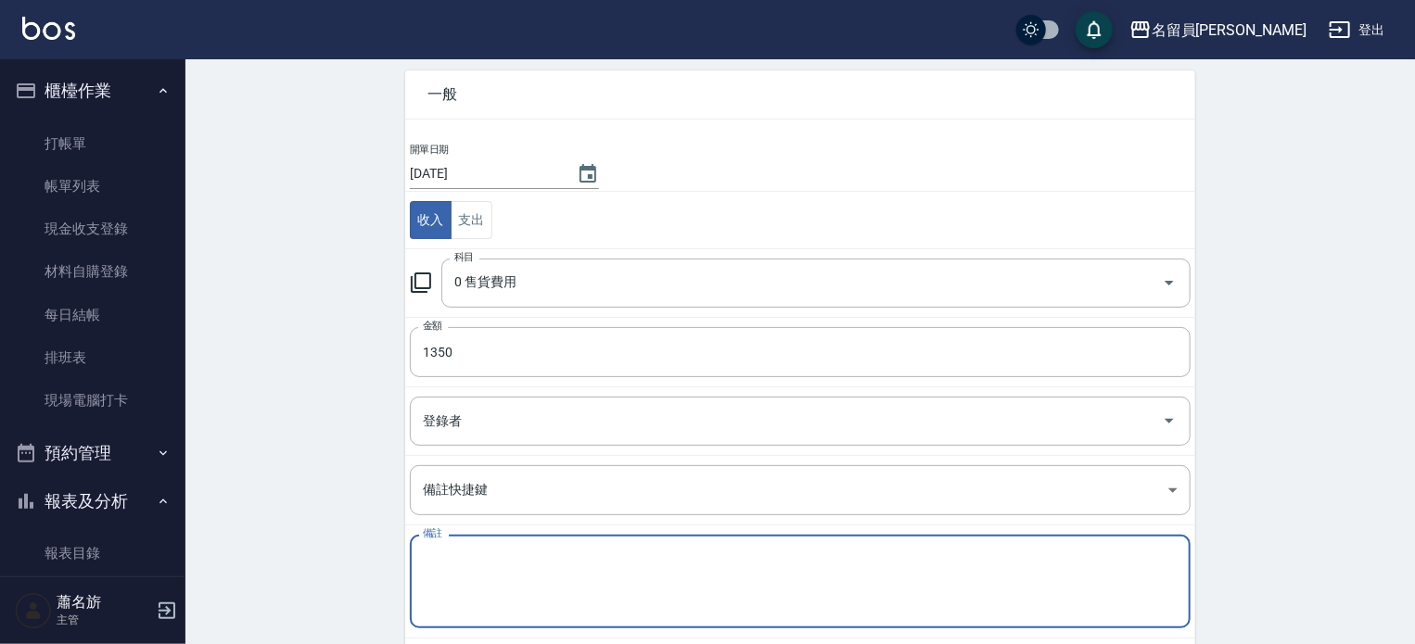
click at [775, 603] on textarea "備註" at bounding box center [800, 582] width 755 height 63
type textarea "名麗"
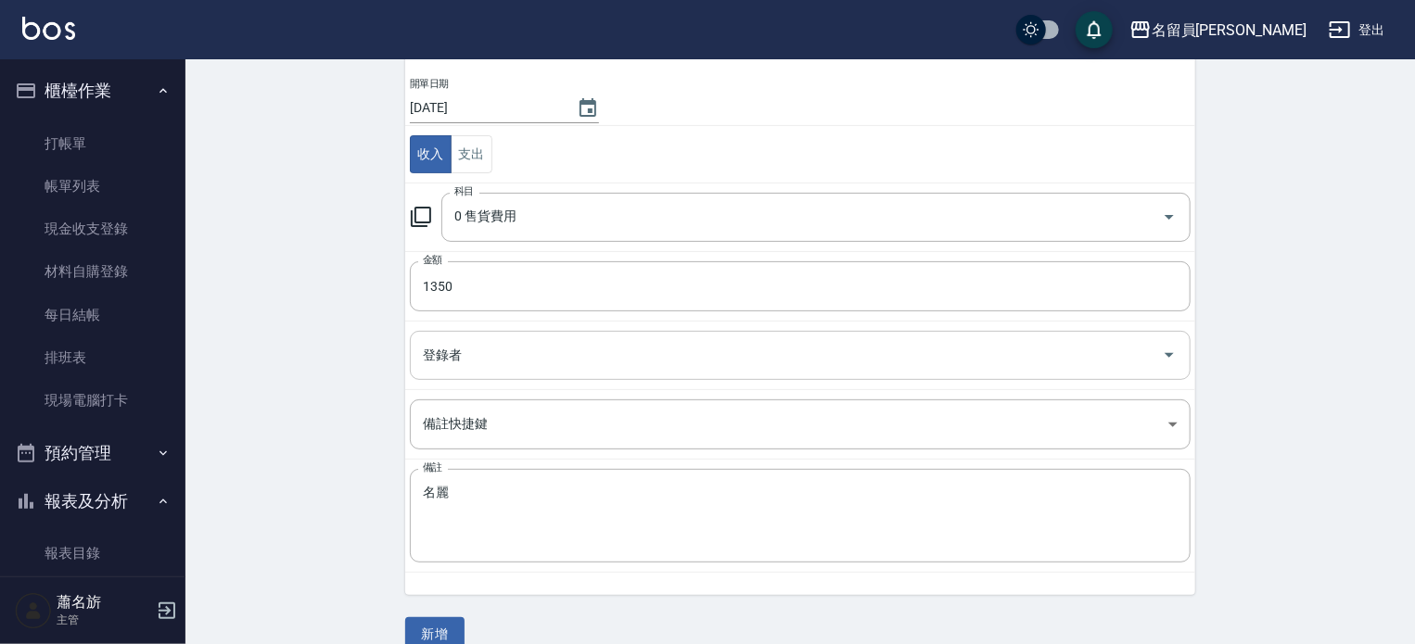
scroll to position [172, 0]
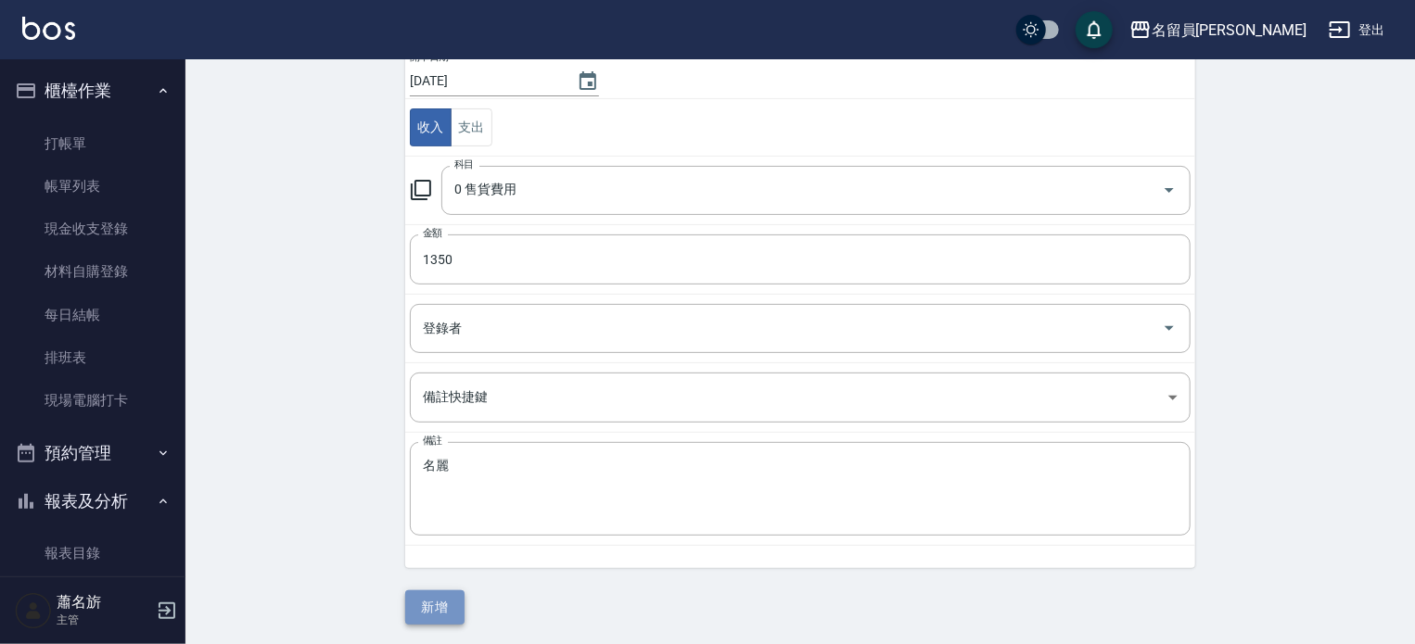
click at [452, 598] on button "新增" at bounding box center [434, 608] width 59 height 34
